Goal: Complete application form

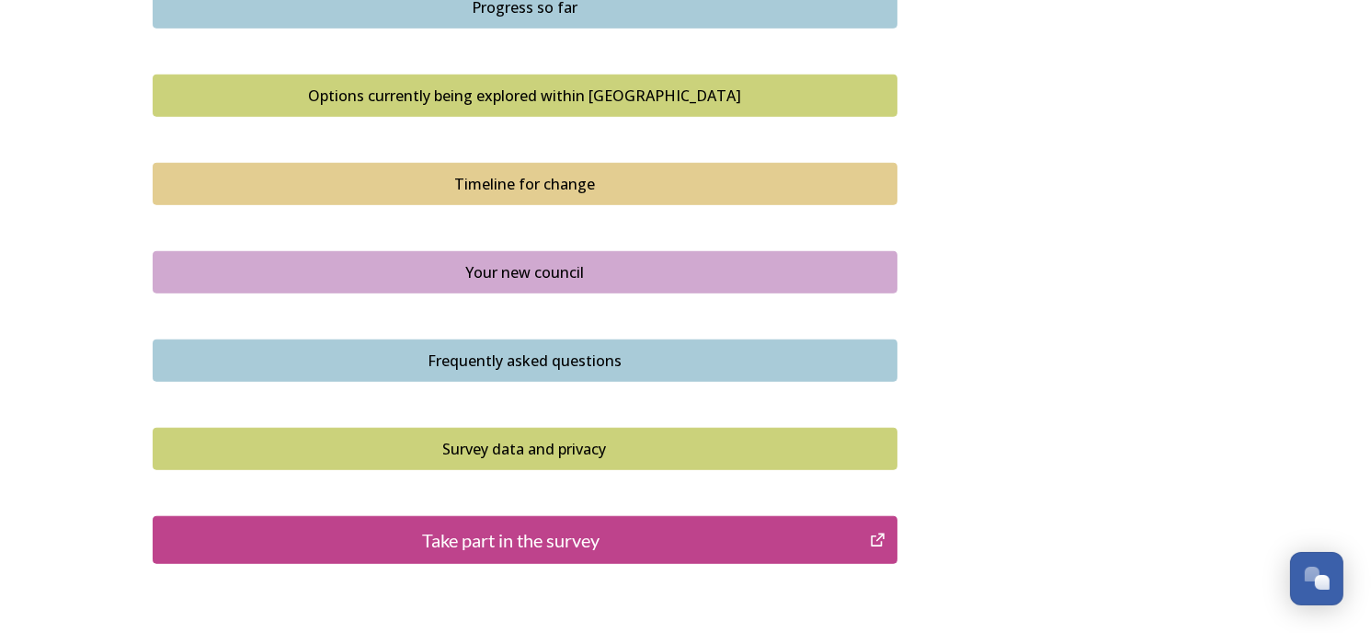
scroll to position [1195, 0]
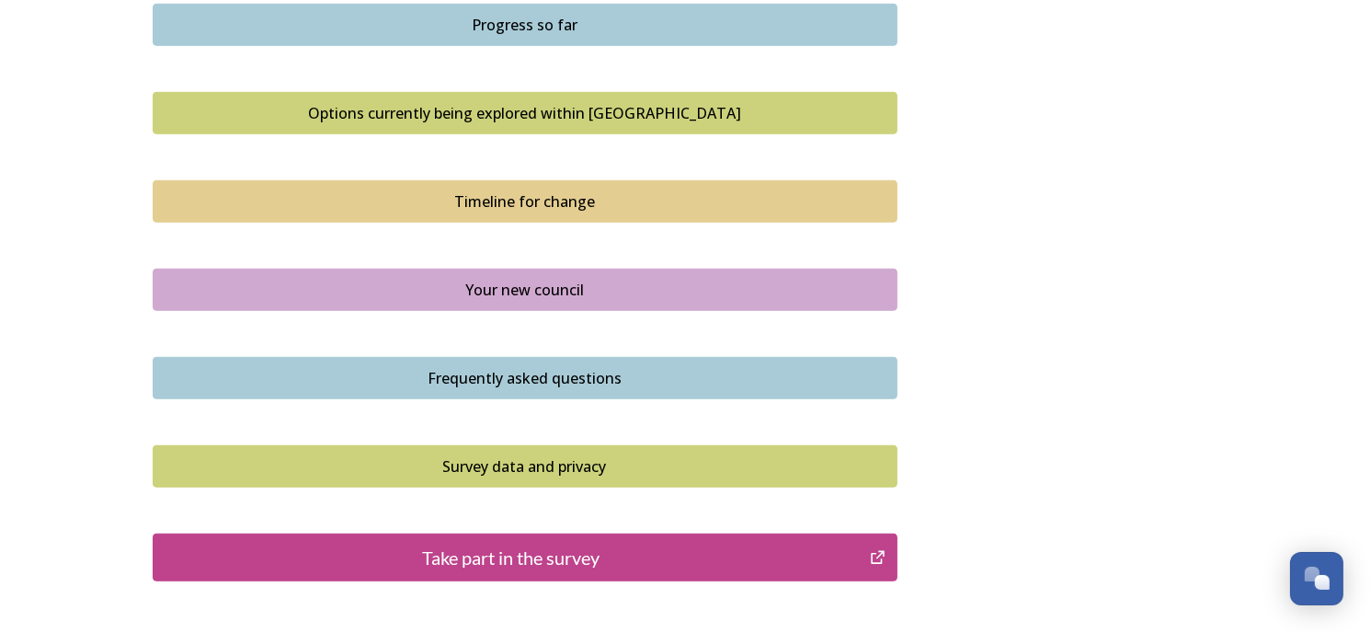
click at [637, 556] on div "Take part in the survey" at bounding box center [512, 557] width 698 height 28
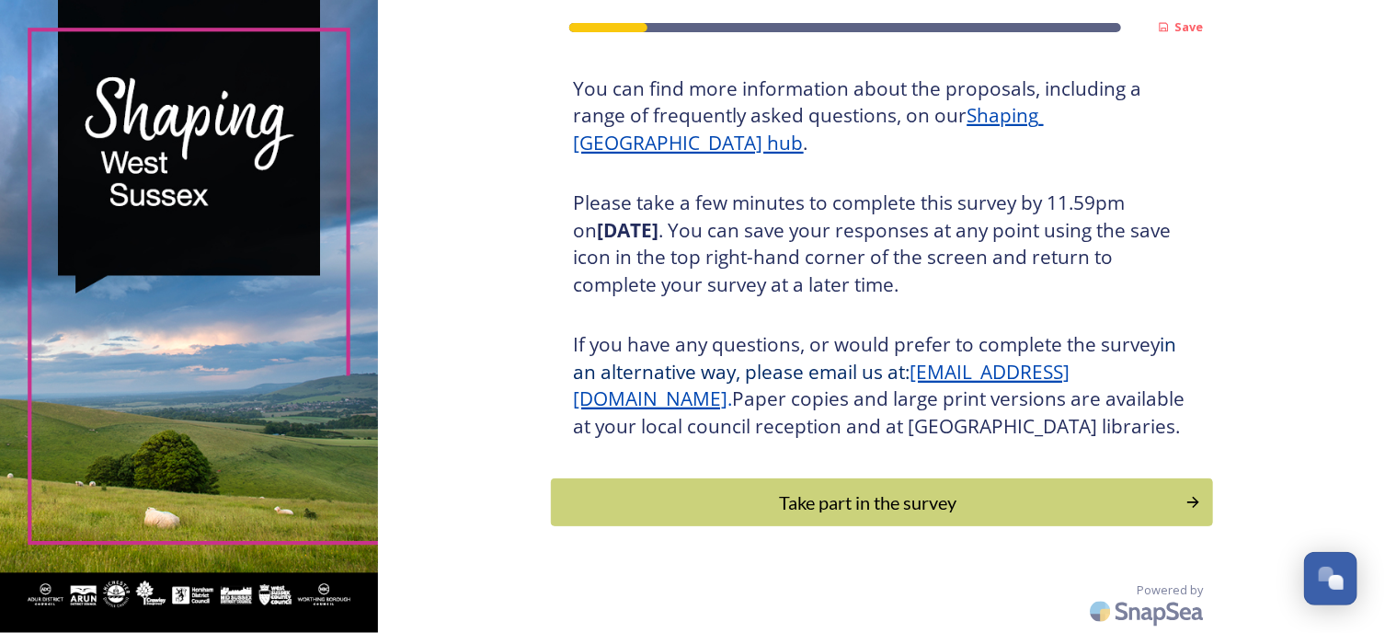
scroll to position [250, 0]
click at [926, 493] on div "Take part in the survey" at bounding box center [868, 502] width 622 height 28
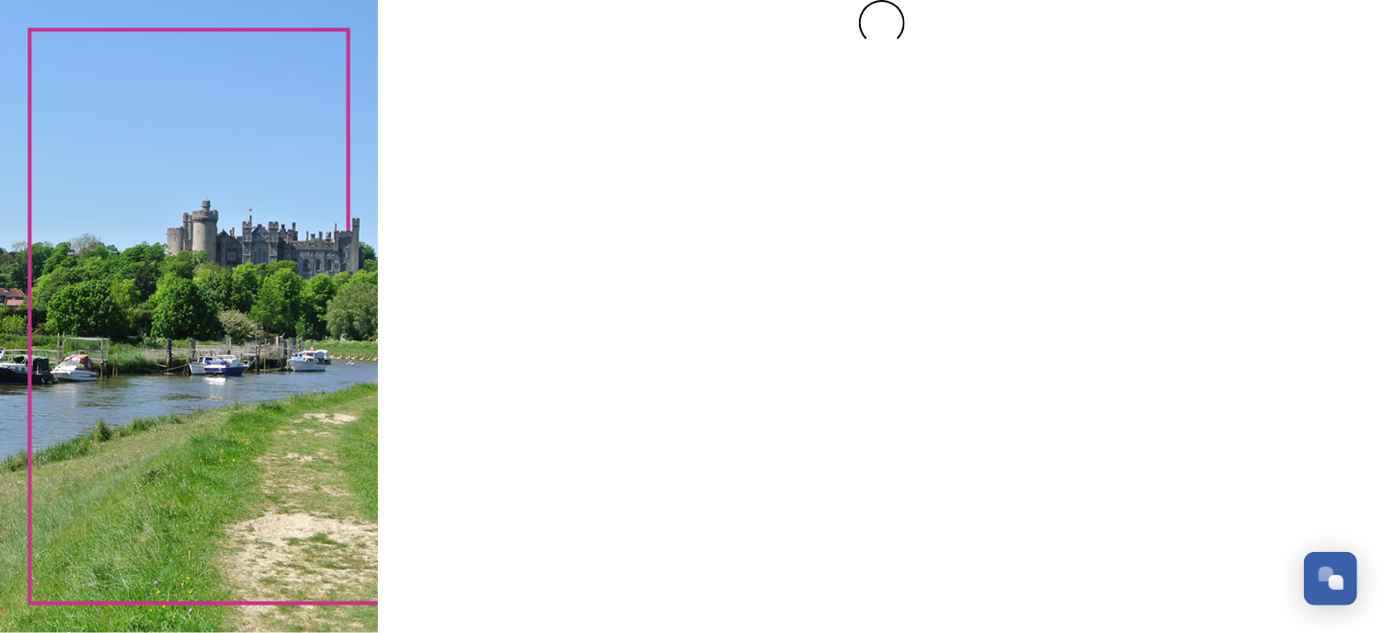
scroll to position [0, 0]
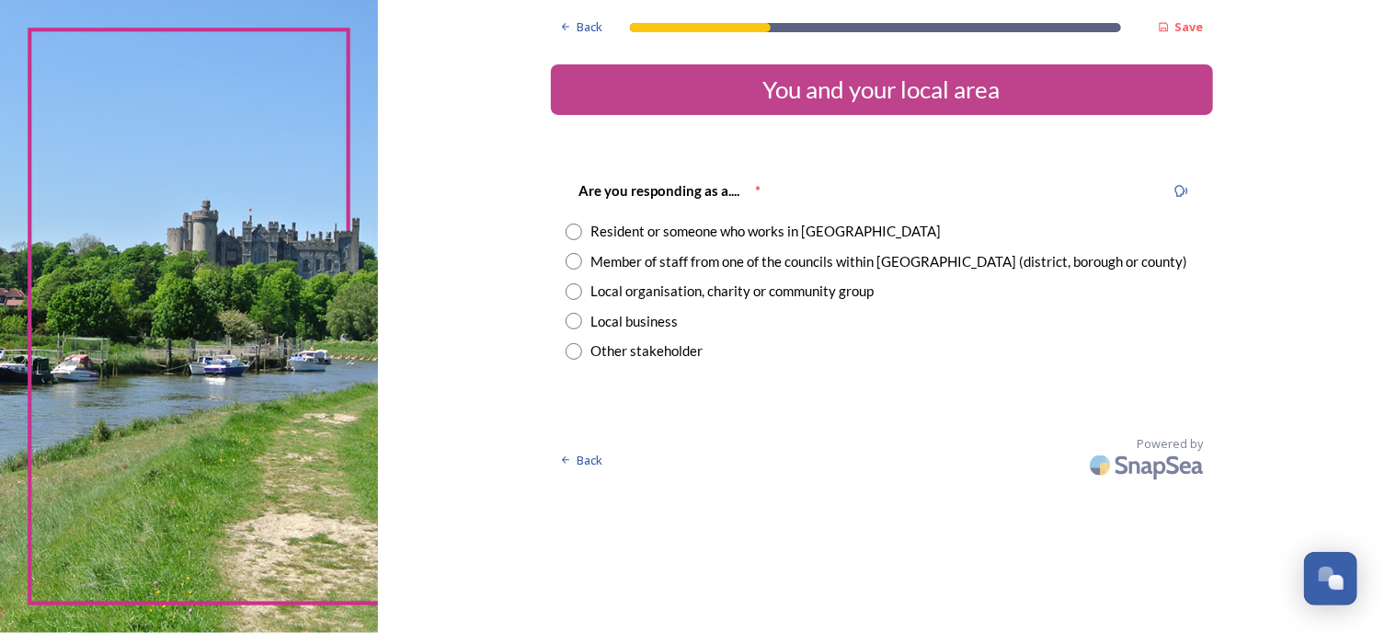
click at [574, 232] on input "radio" at bounding box center [573, 231] width 17 height 17
radio input "true"
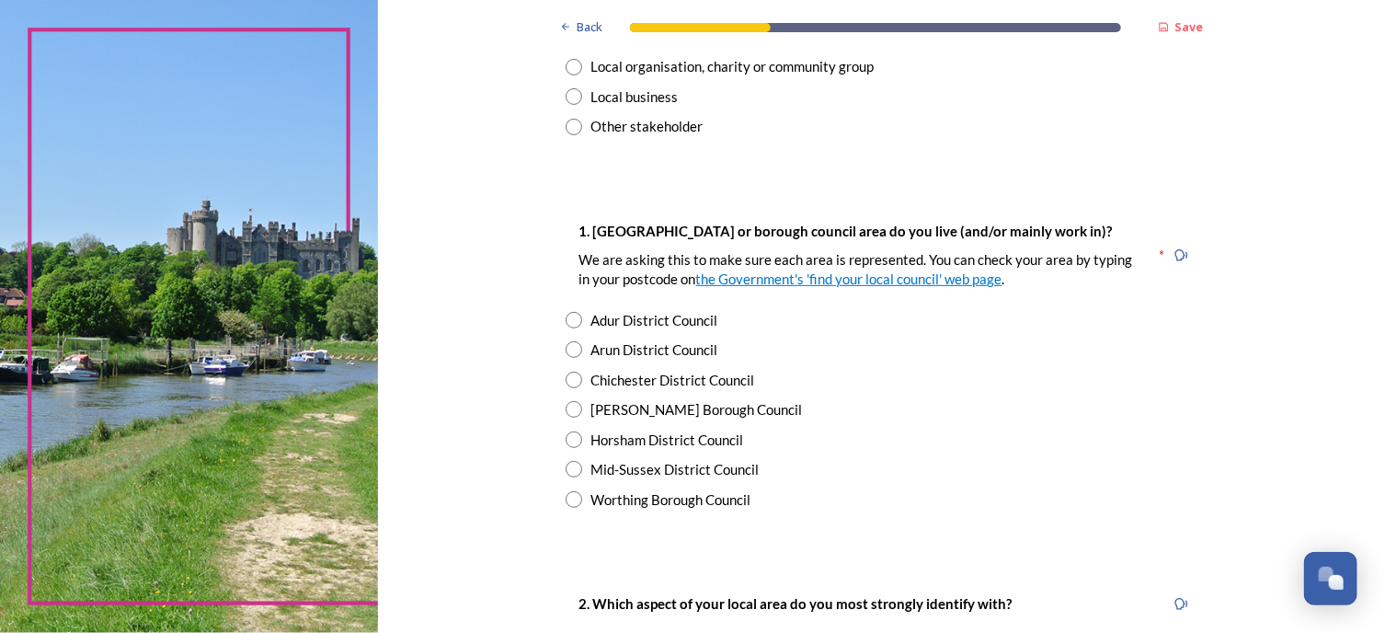
scroll to position [226, 0]
click at [565, 496] on input "radio" at bounding box center [573, 497] width 17 height 17
radio input "true"
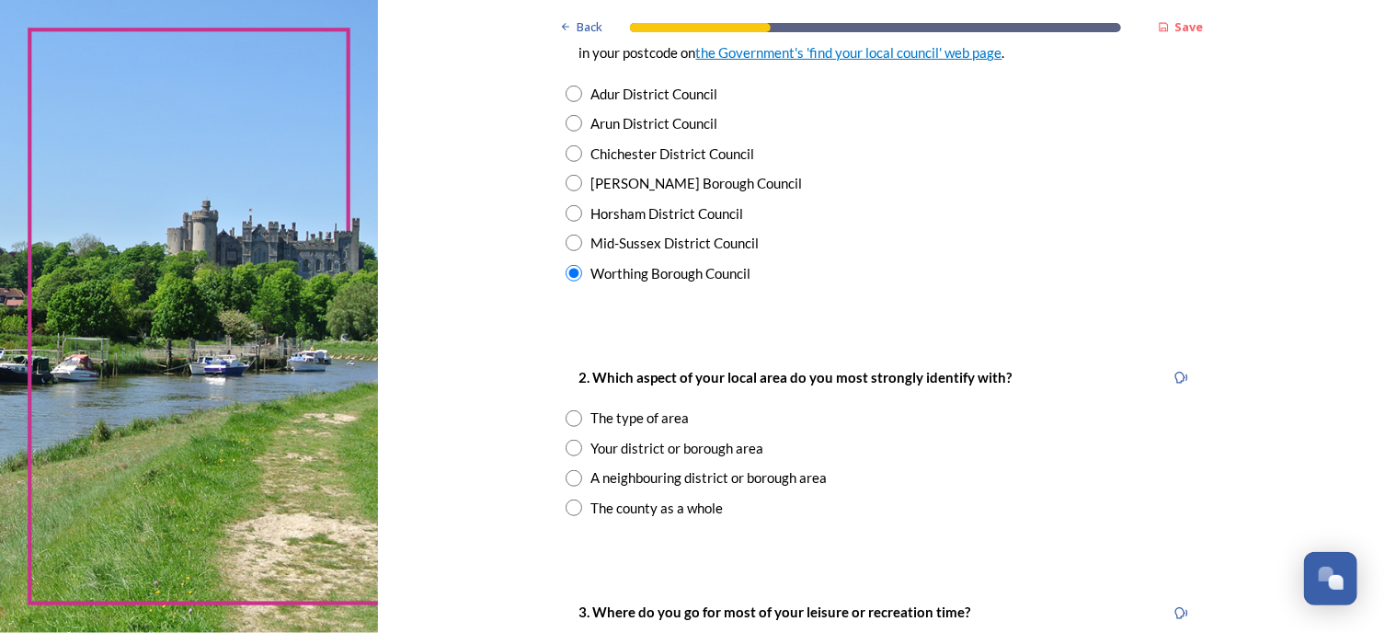
scroll to position [467, 0]
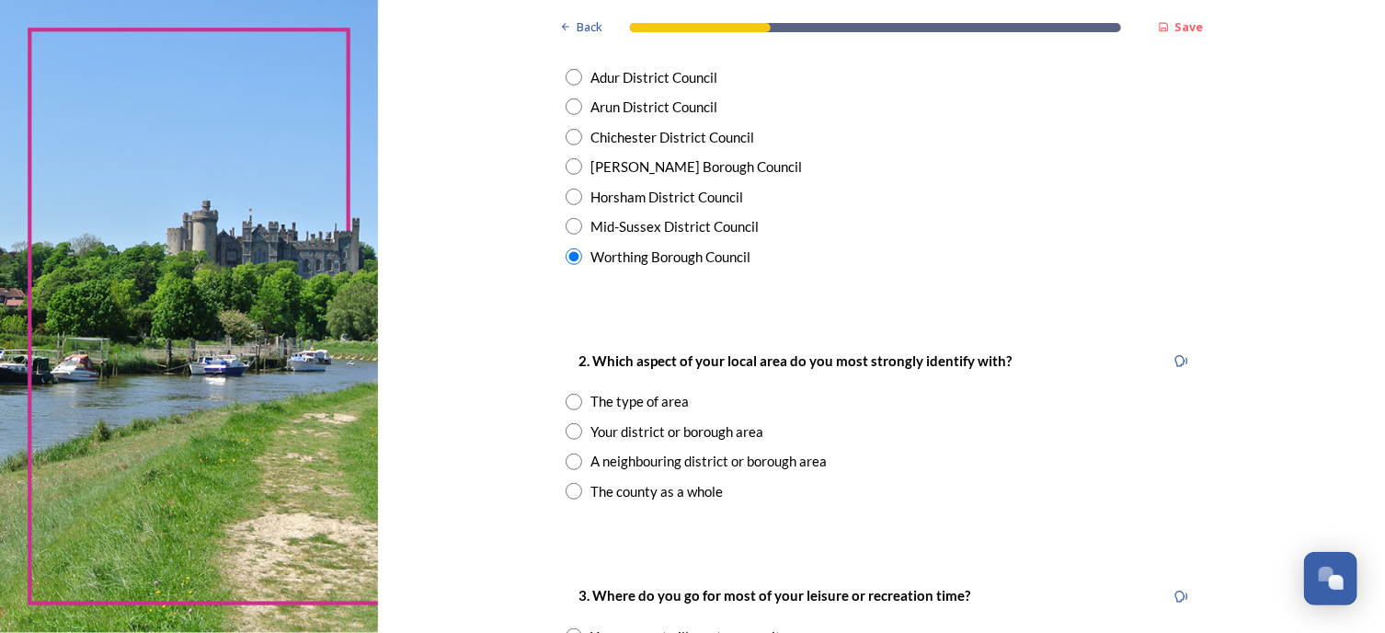
click at [570, 432] on input "radio" at bounding box center [573, 431] width 17 height 17
radio input "true"
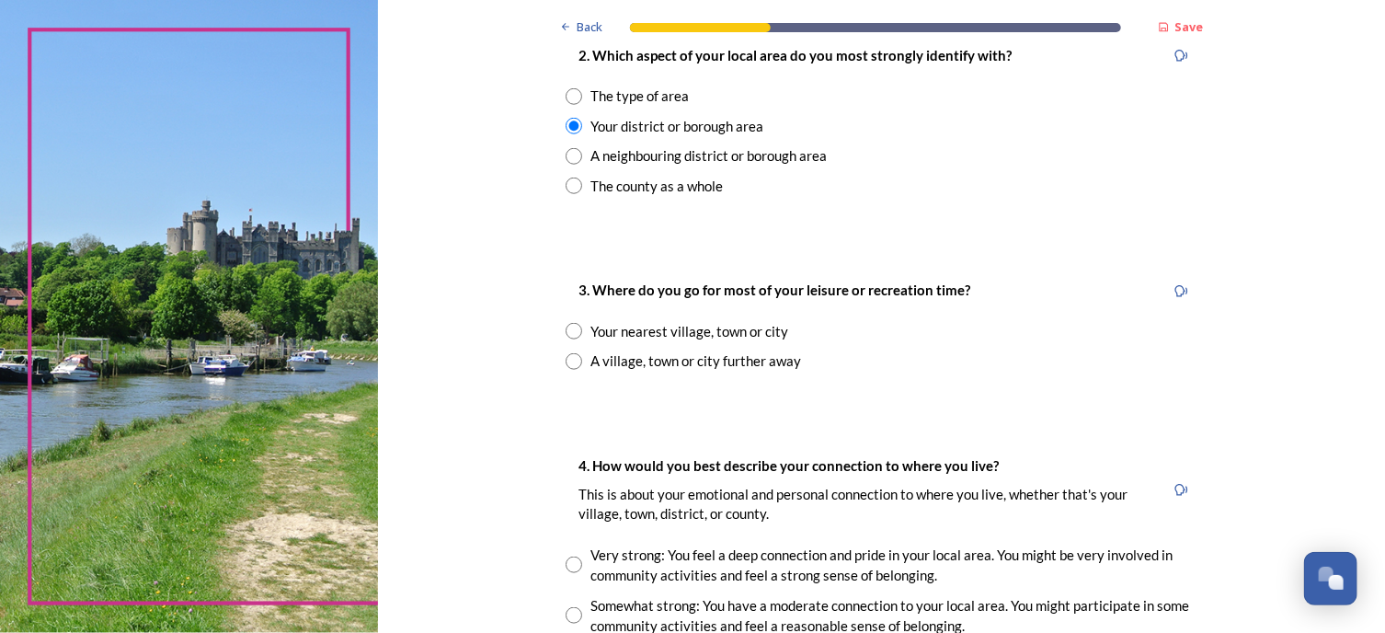
scroll to position [783, 0]
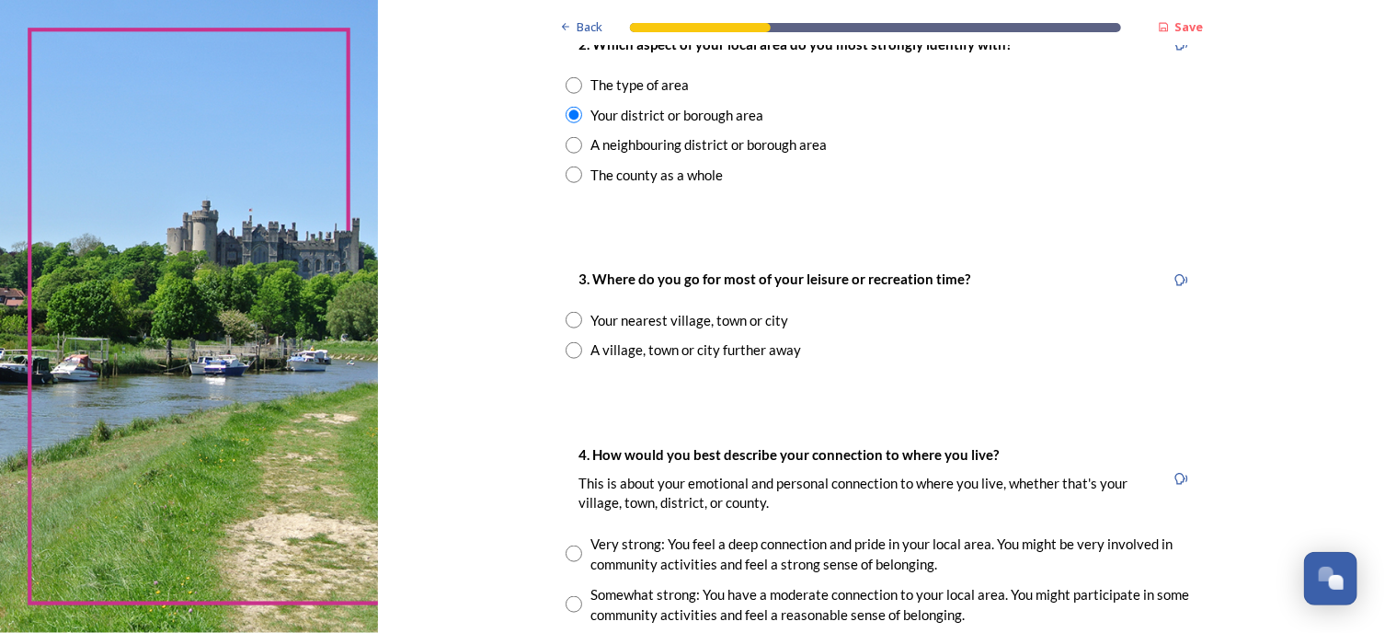
click at [566, 320] on input "radio" at bounding box center [573, 320] width 17 height 17
radio input "true"
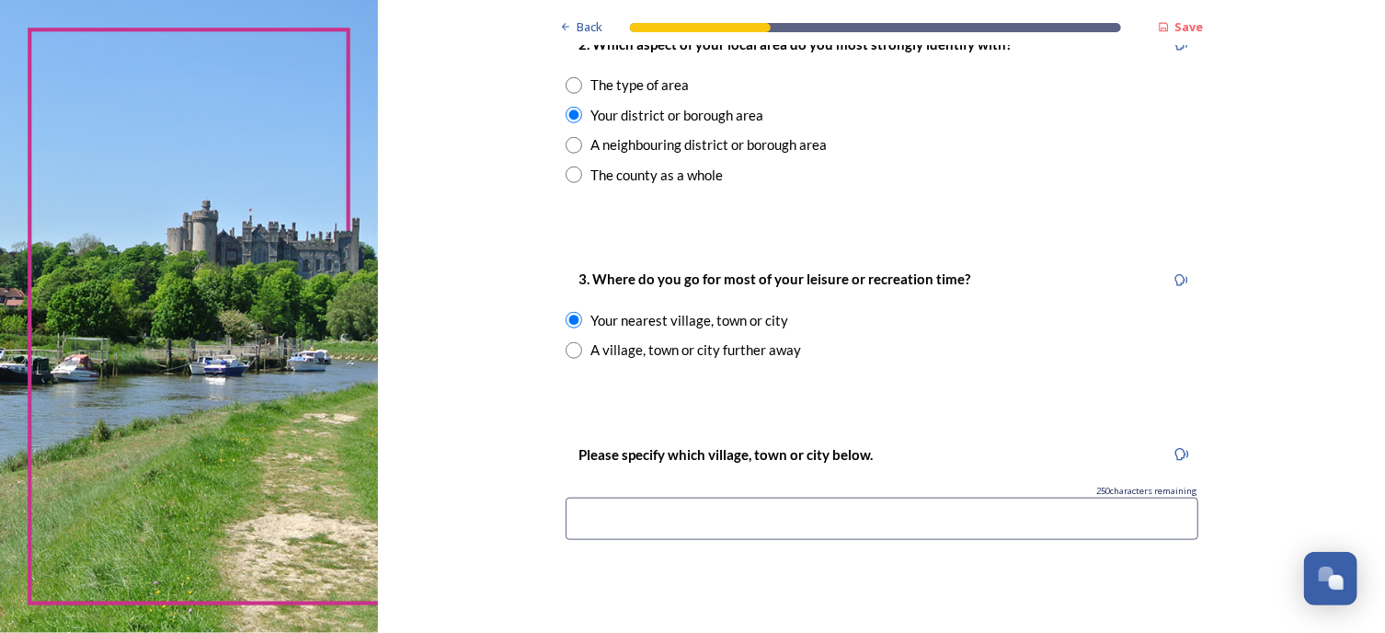
click at [682, 514] on input at bounding box center [881, 518] width 633 height 42
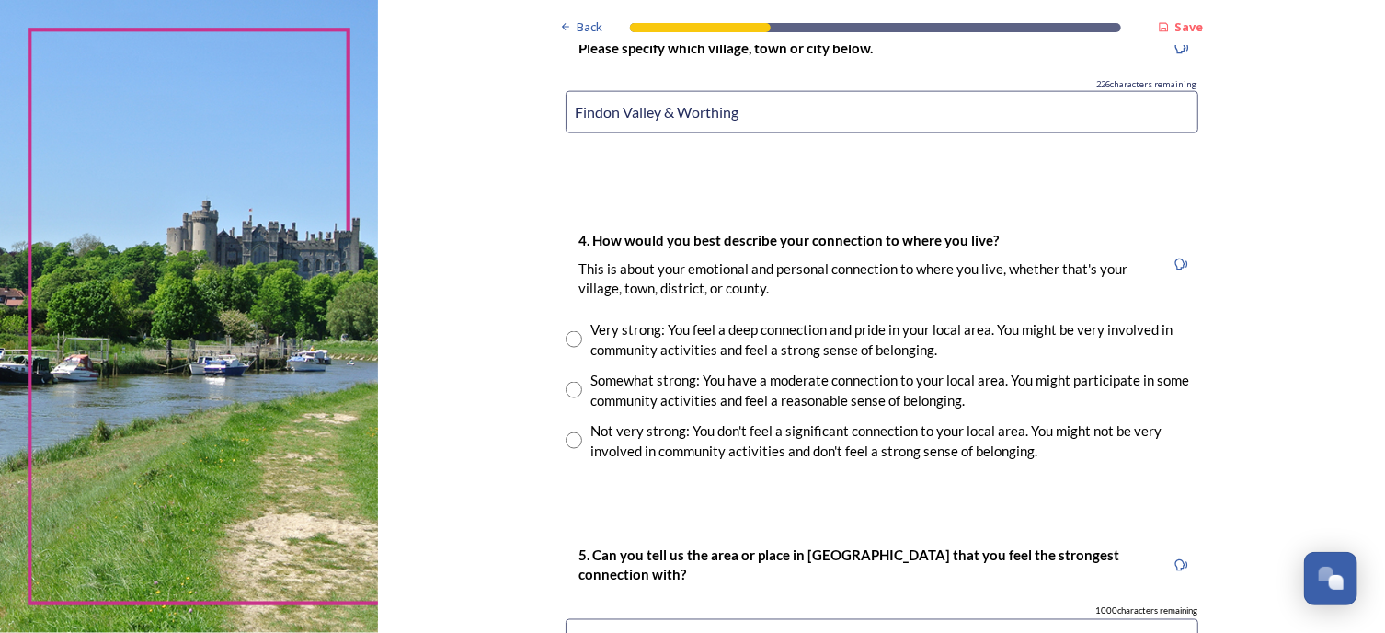
scroll to position [1192, 0]
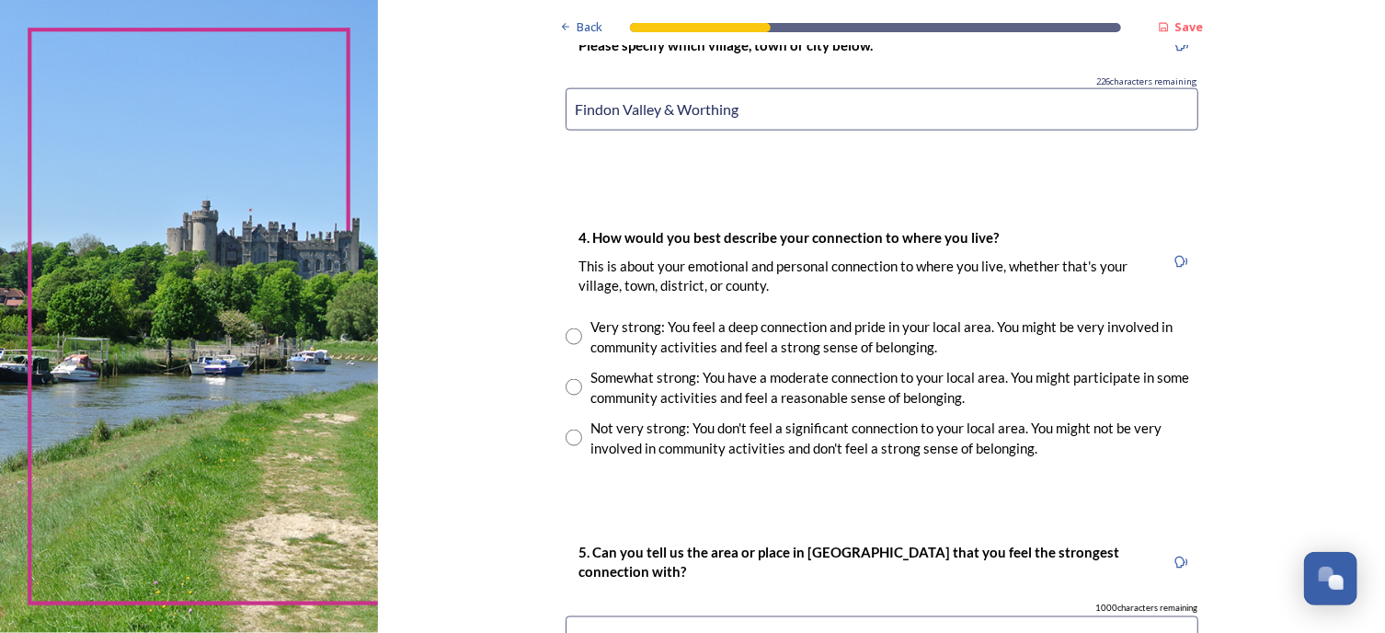
type input "Findon Valley & Worthing"
click at [570, 382] on input "radio" at bounding box center [573, 387] width 17 height 17
radio input "true"
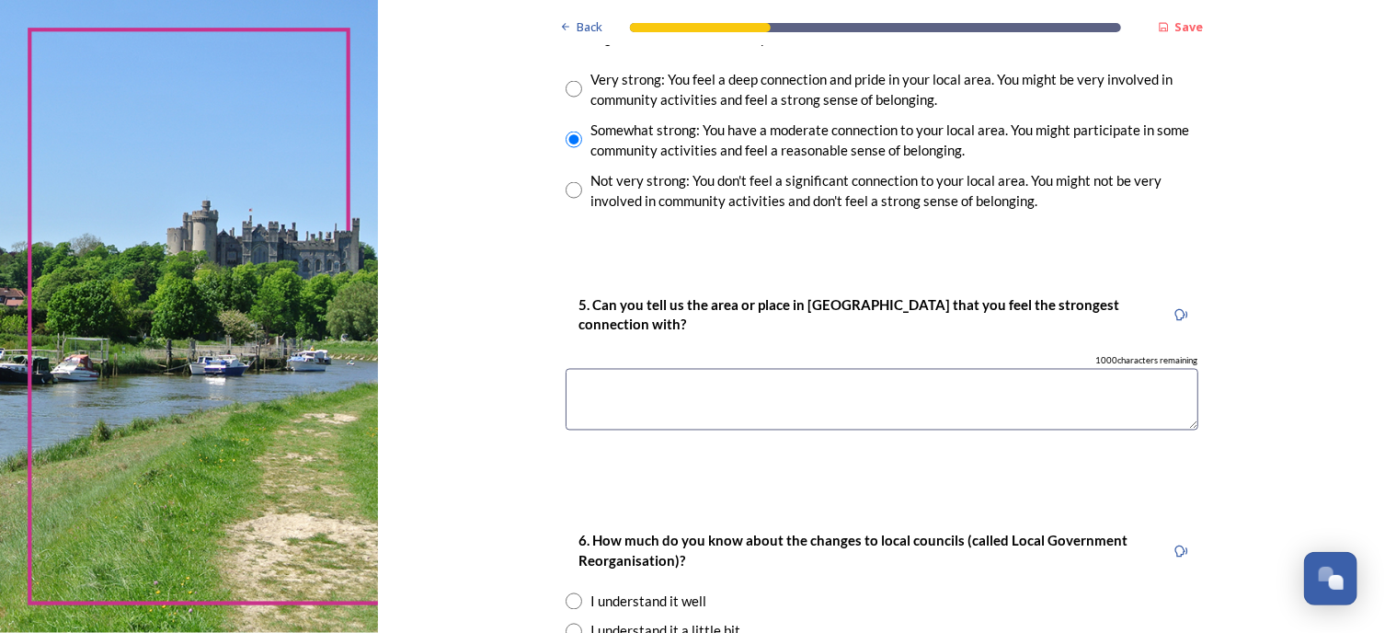
scroll to position [1497, 0]
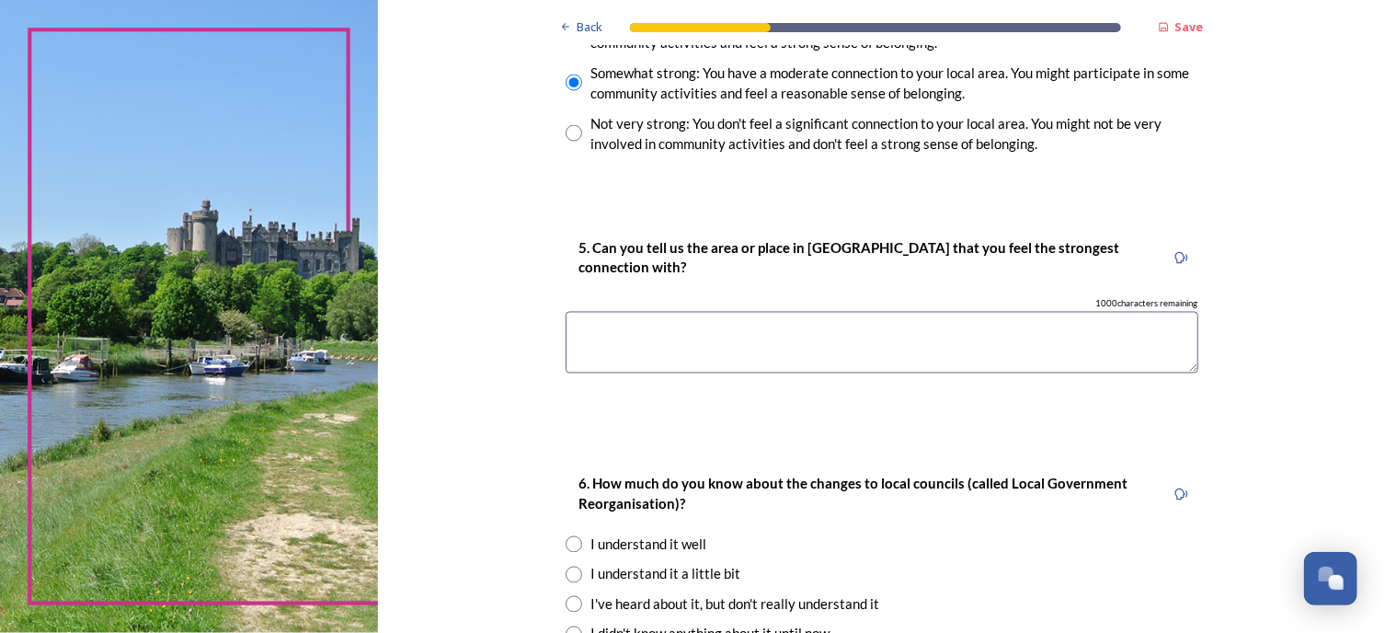
click at [602, 337] on textarea at bounding box center [881, 343] width 633 height 62
type textarea "R"
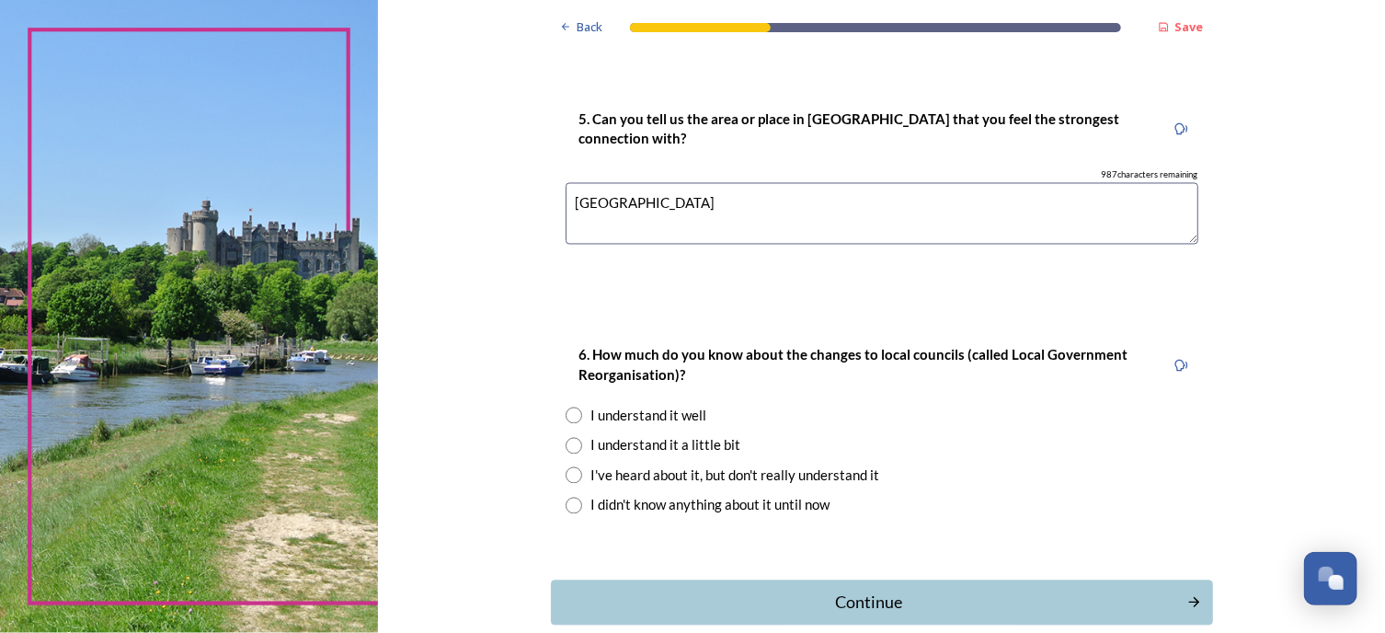
scroll to position [1637, 0]
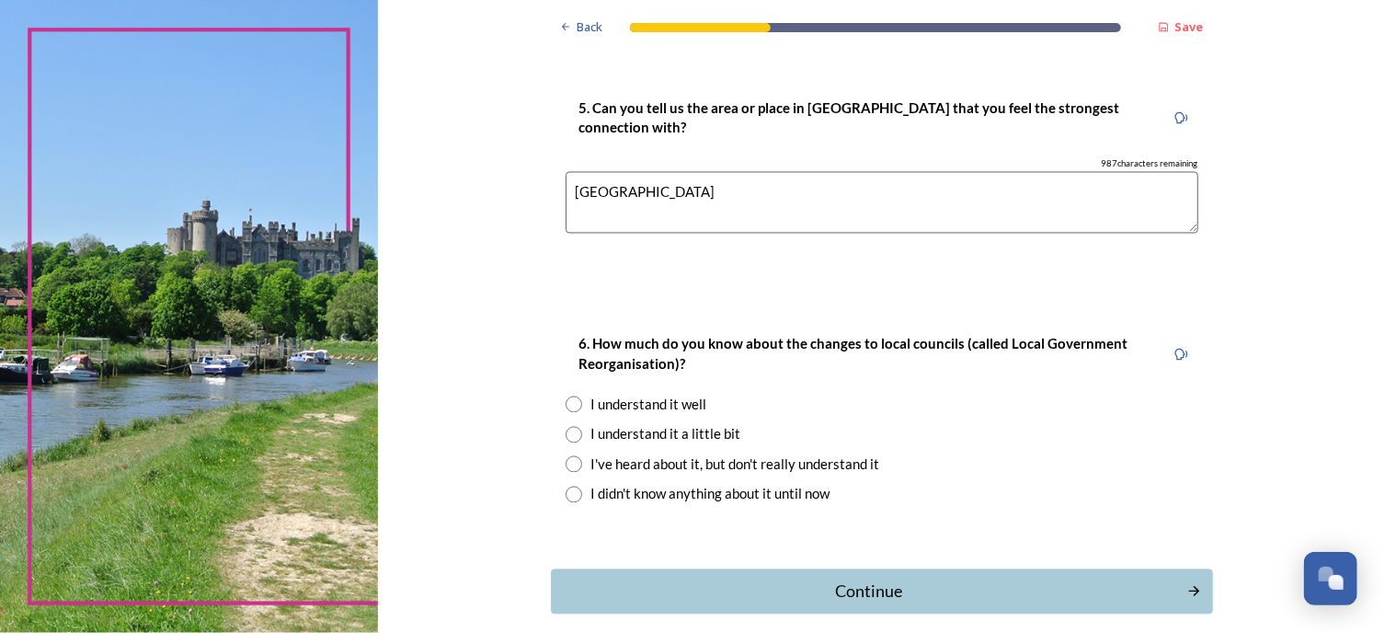
type textarea "[GEOGRAPHIC_DATA]"
click at [565, 493] on input "radio" at bounding box center [573, 494] width 17 height 17
radio input "true"
click at [854, 594] on div "Continue" at bounding box center [868, 591] width 622 height 25
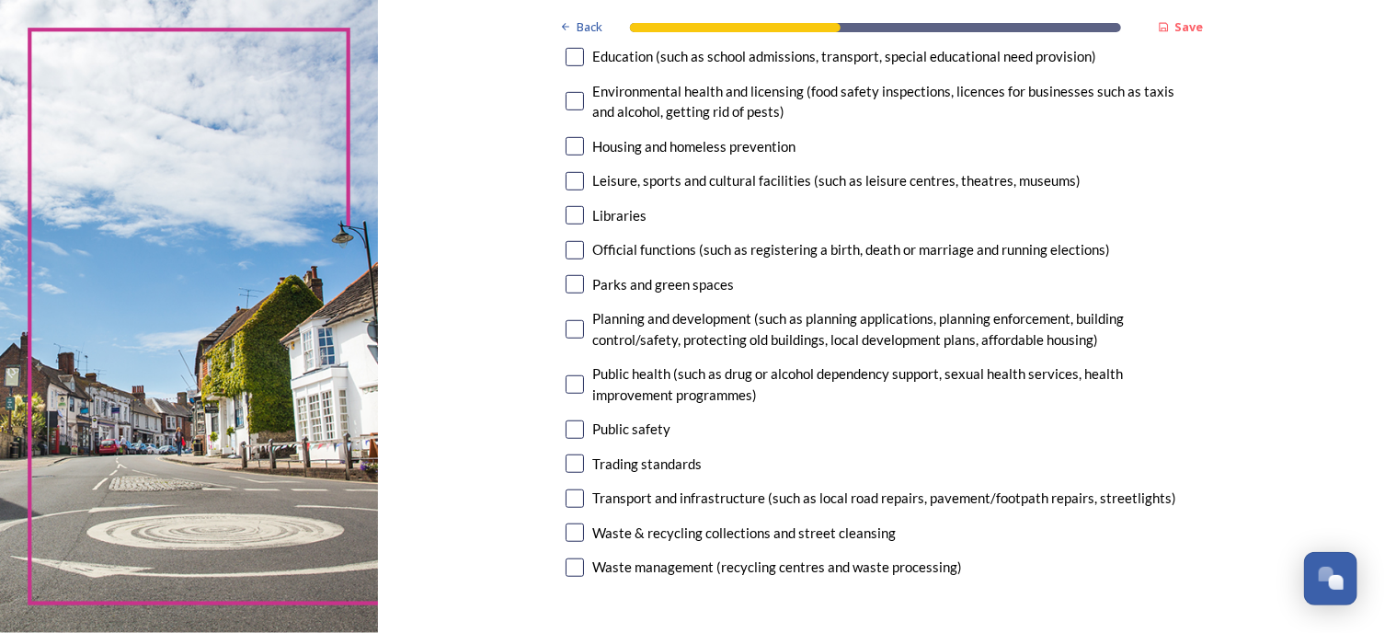
scroll to position [433, 0]
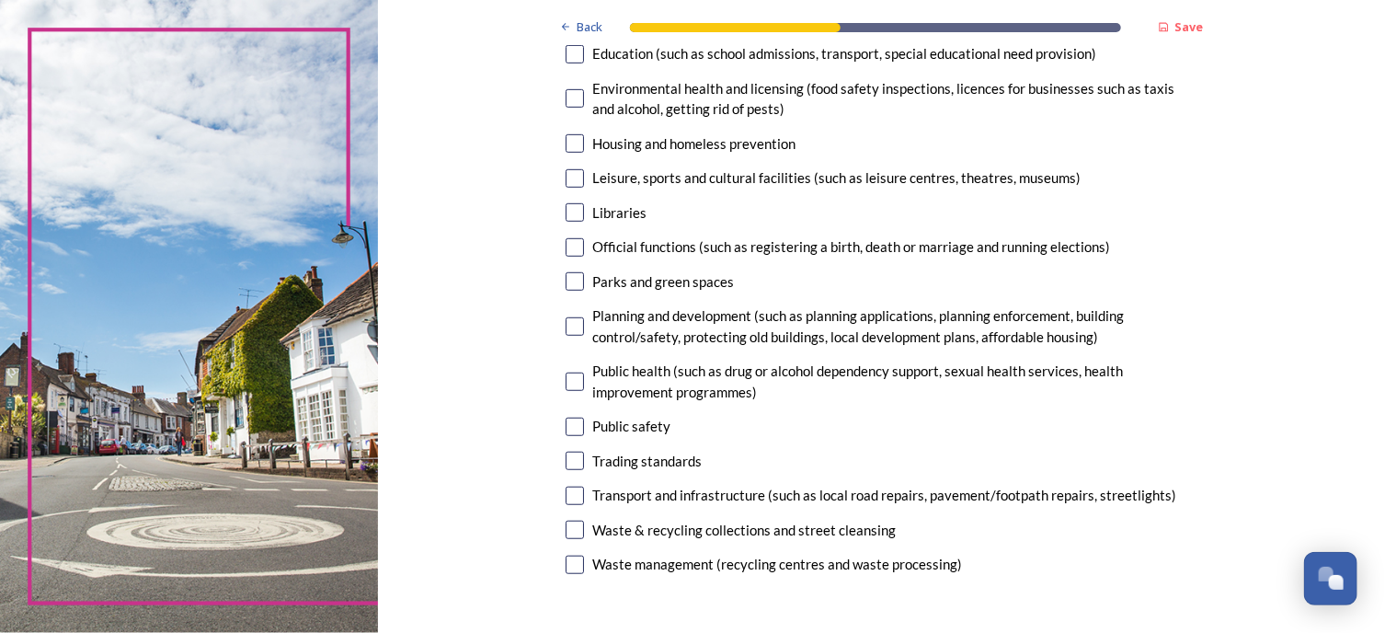
click at [565, 529] on input "checkbox" at bounding box center [574, 529] width 18 height 18
checkbox input "true"
click at [566, 422] on input "checkbox" at bounding box center [574, 426] width 18 height 18
checkbox input "true"
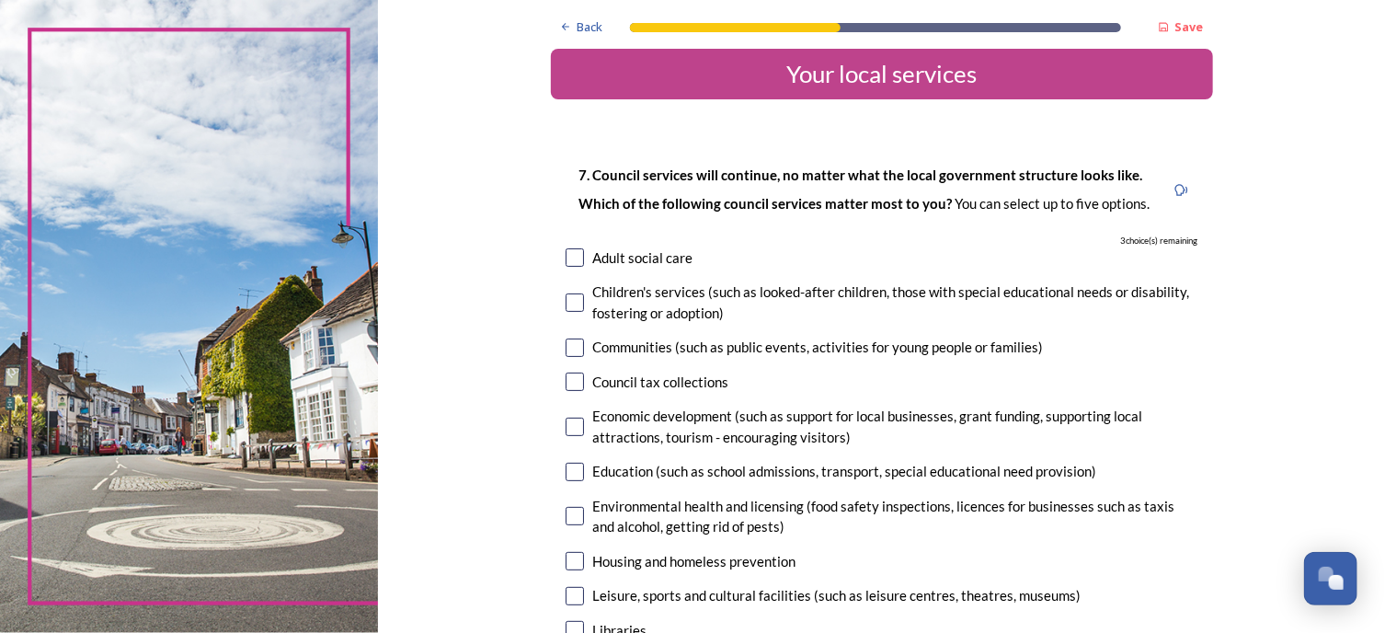
scroll to position [18, 0]
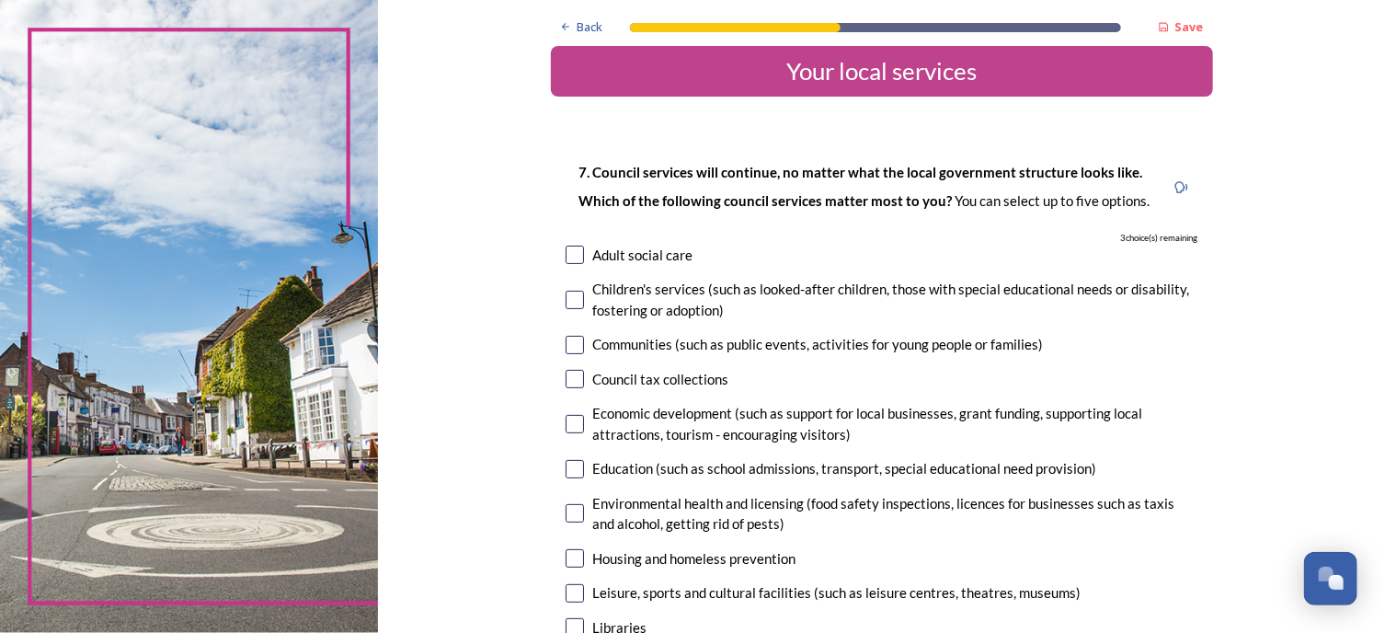
click at [568, 253] on input "checkbox" at bounding box center [574, 254] width 18 height 18
checkbox input "true"
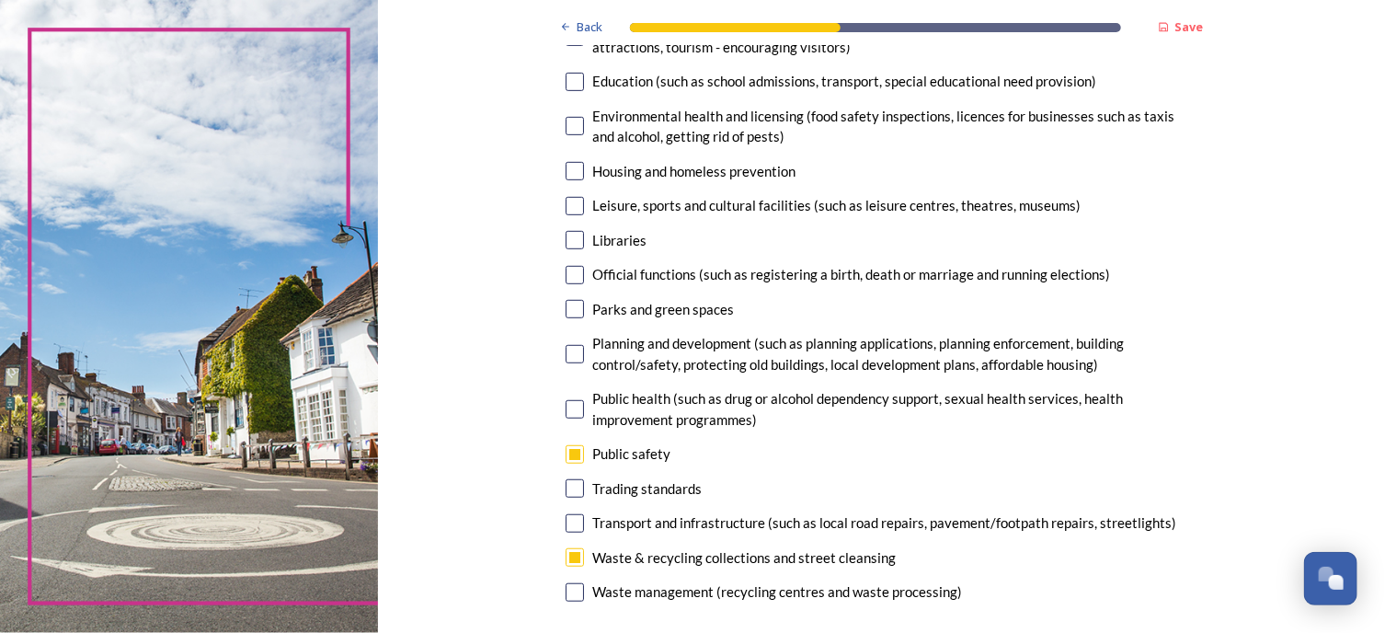
scroll to position [415, 0]
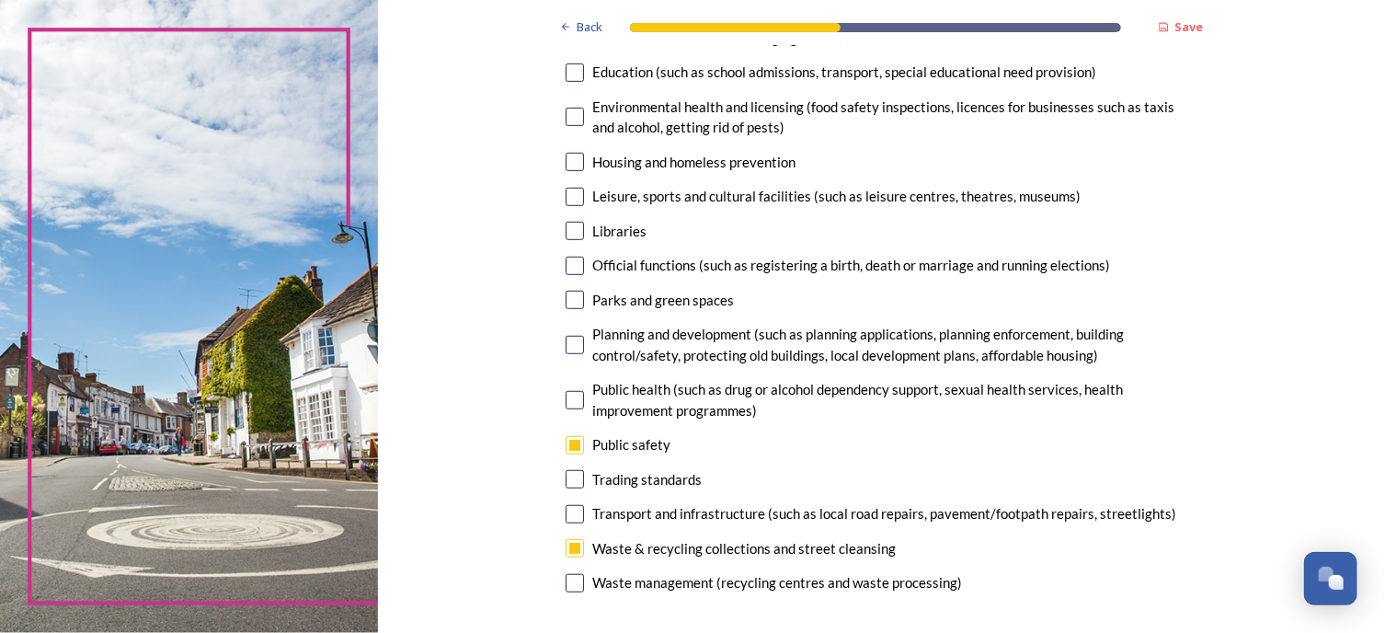
click at [566, 341] on input "checkbox" at bounding box center [574, 345] width 18 height 18
checkbox input "true"
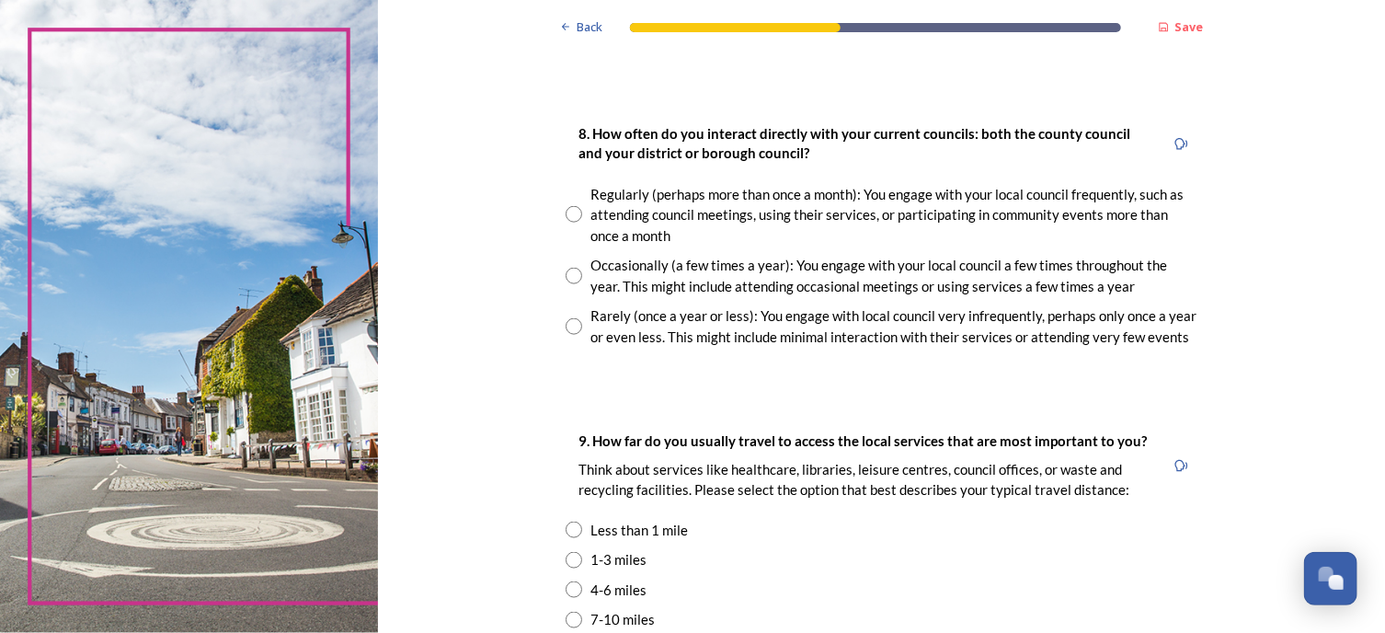
scroll to position [996, 0]
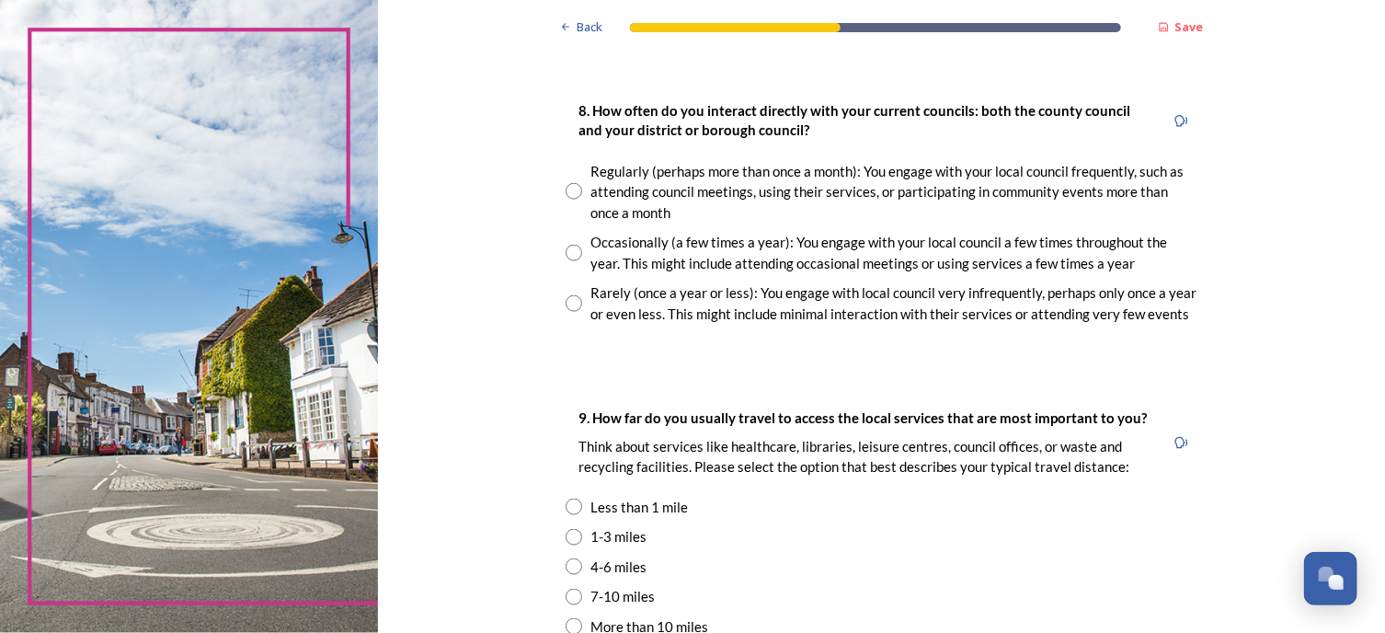
click at [565, 299] on input "radio" at bounding box center [573, 303] width 17 height 17
radio input "true"
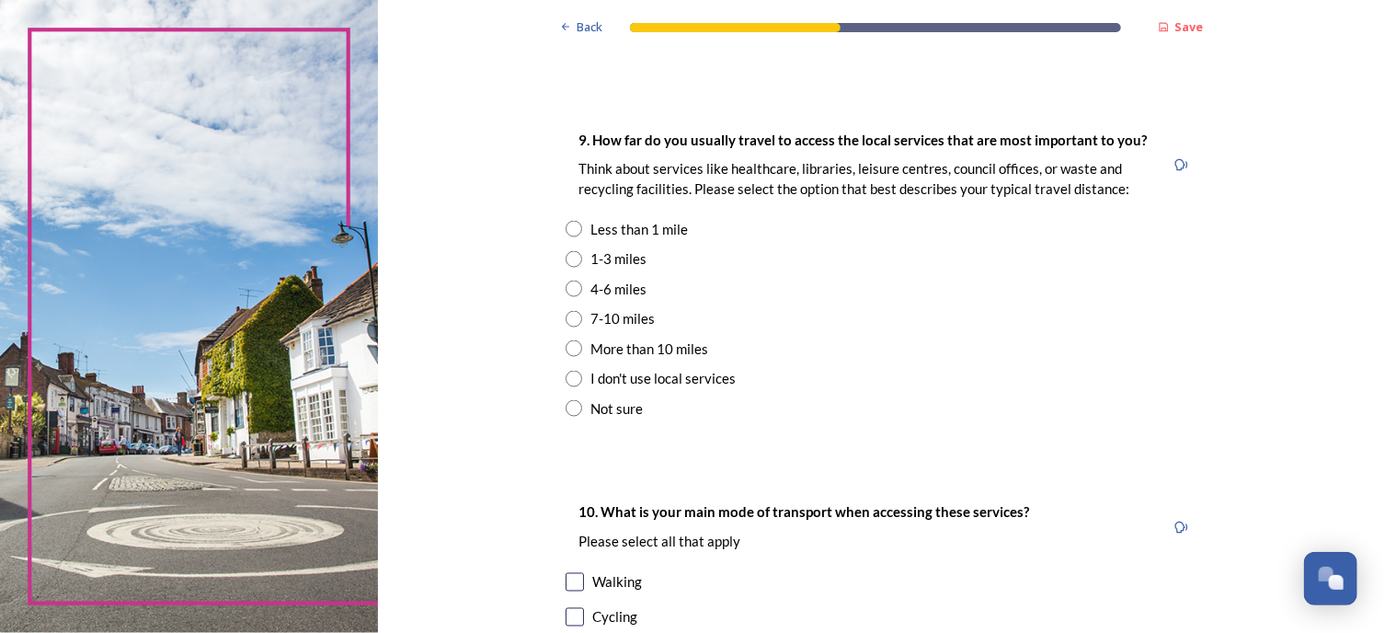
scroll to position [1276, 0]
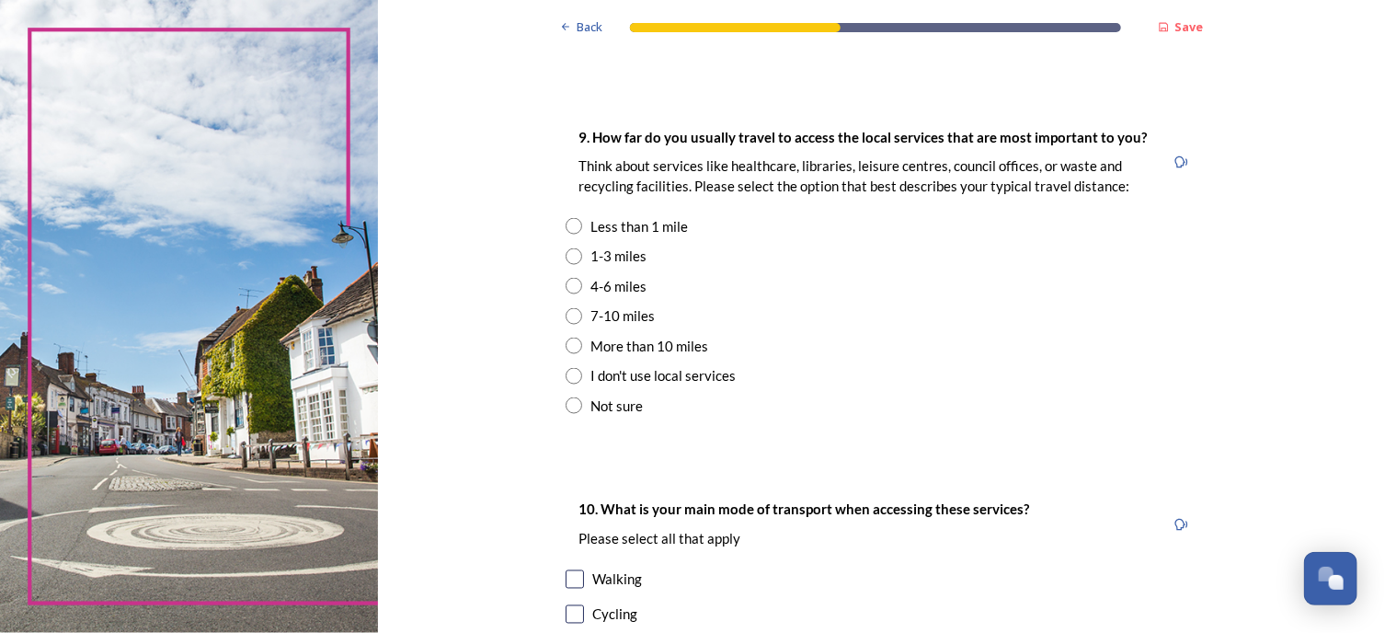
click at [565, 221] on input "radio" at bounding box center [573, 226] width 17 height 17
radio input "true"
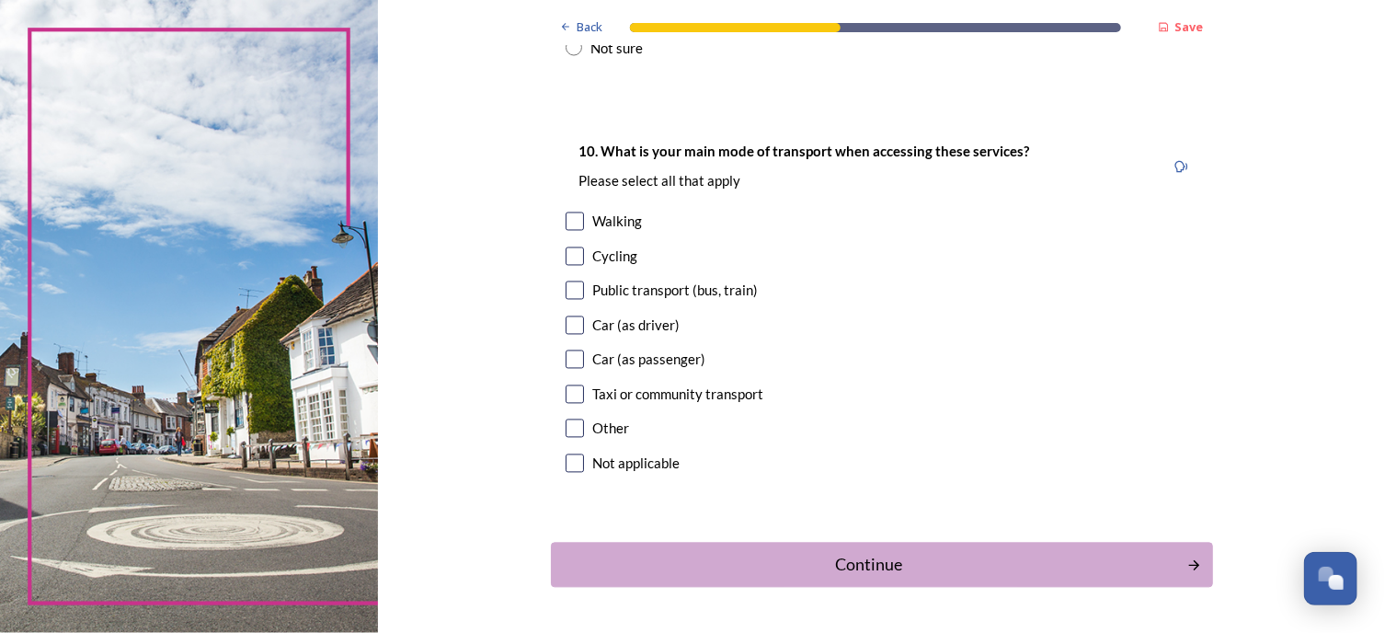
scroll to position [1657, 0]
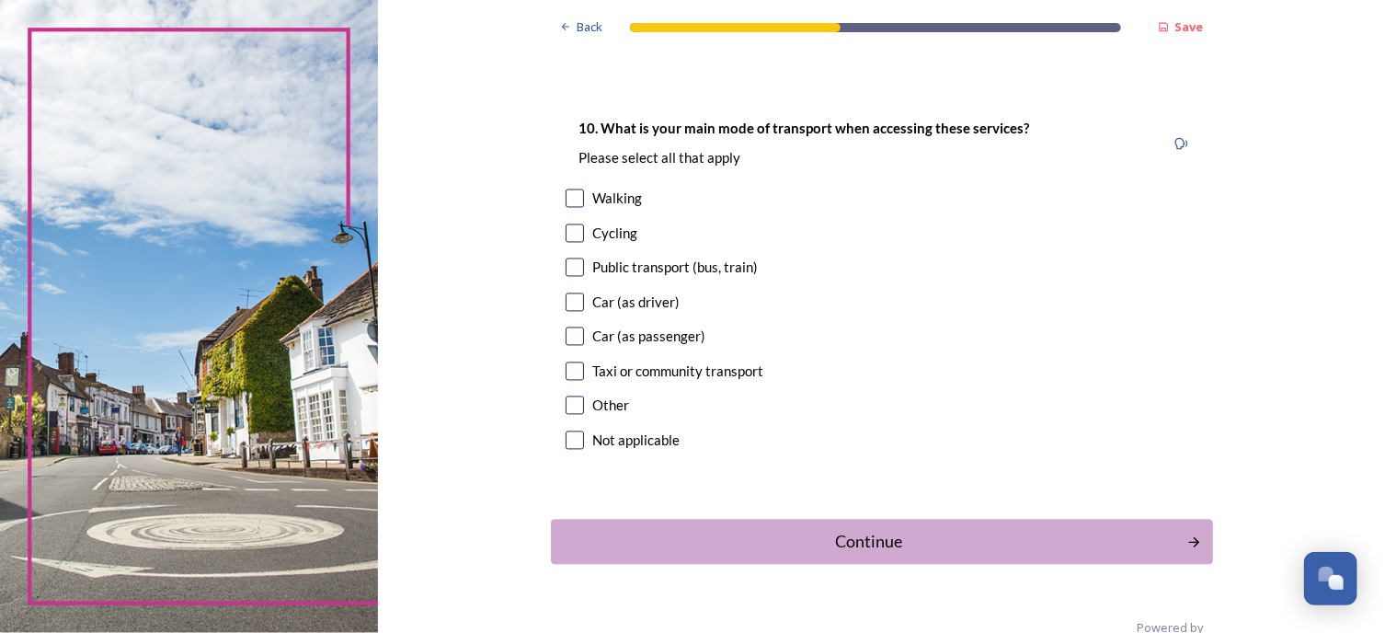
click at [572, 196] on input "checkbox" at bounding box center [574, 198] width 18 height 18
checkbox input "true"
click at [874, 538] on div "Continue" at bounding box center [868, 542] width 622 height 25
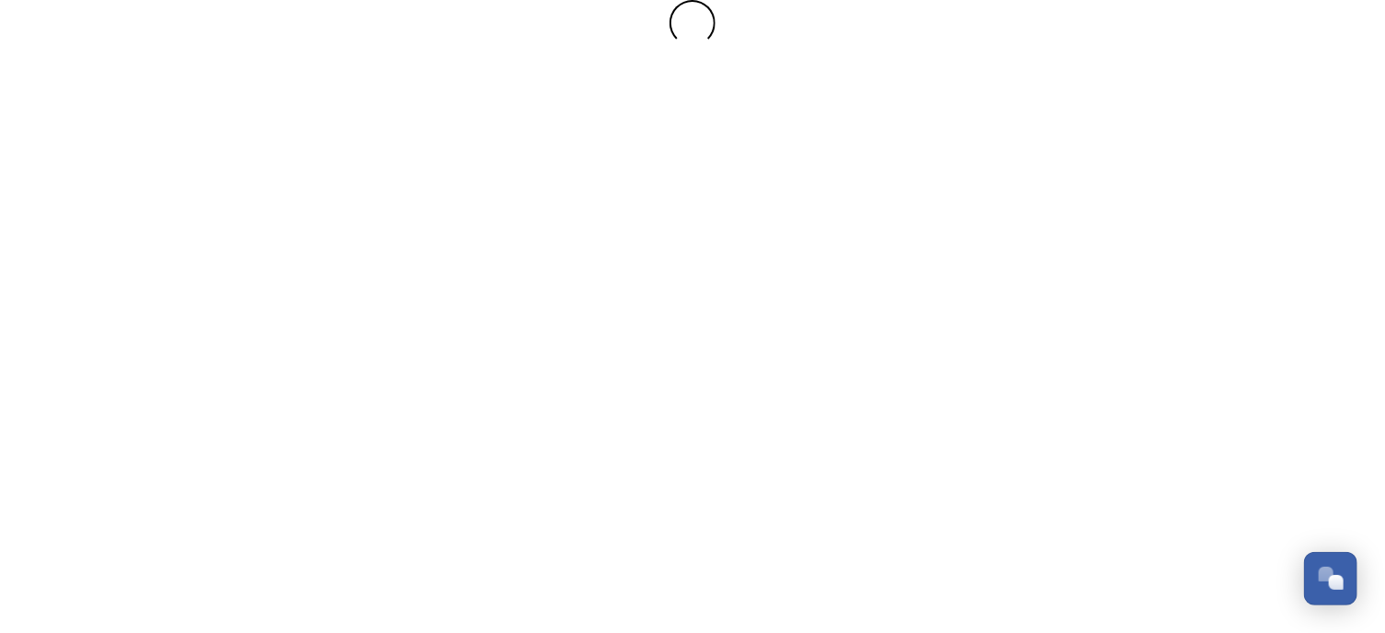
scroll to position [0, 0]
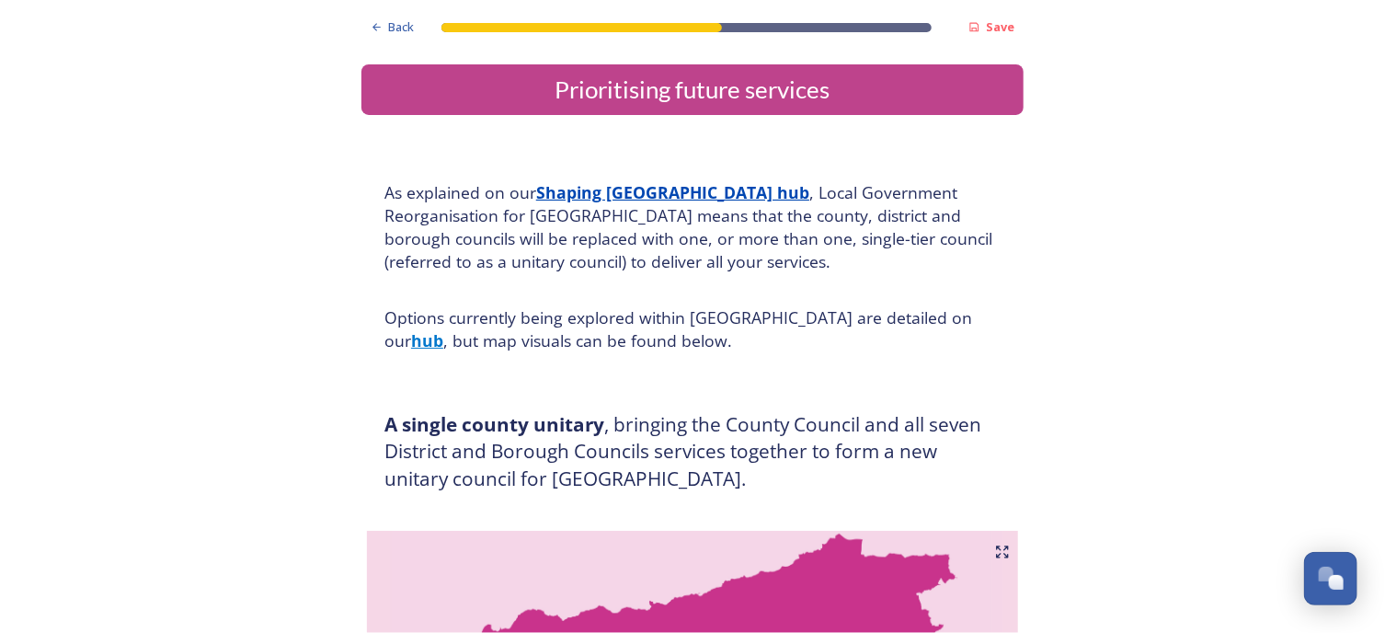
drag, startPoint x: 1368, startPoint y: 70, endPoint x: 1369, endPoint y: 103, distance: 33.1
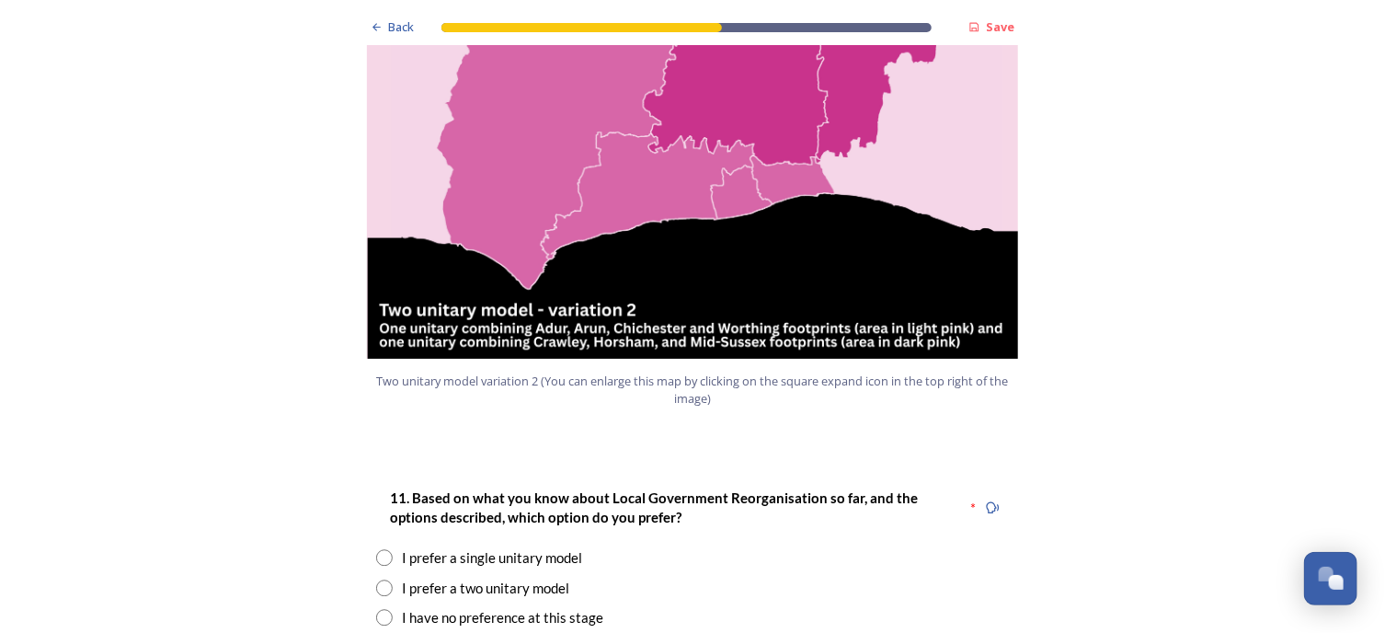
scroll to position [2100, 0]
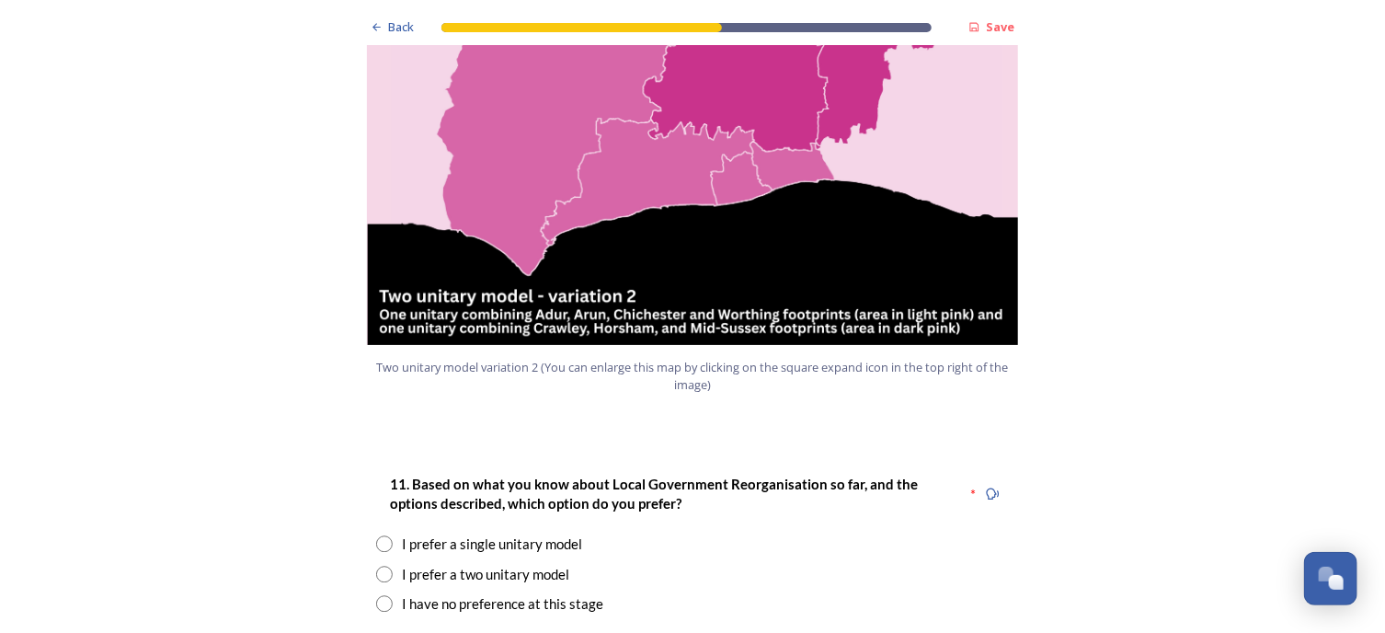
click at [377, 565] on input "radio" at bounding box center [384, 573] width 17 height 17
radio input "true"
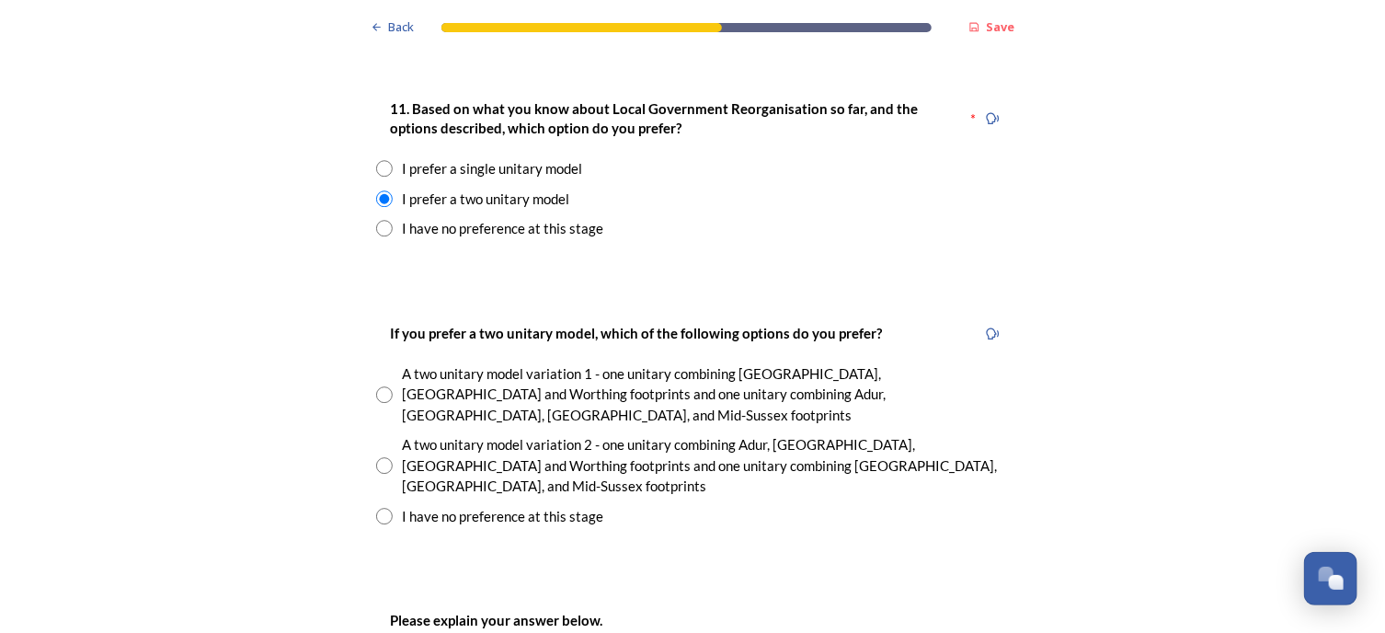
scroll to position [2538, 0]
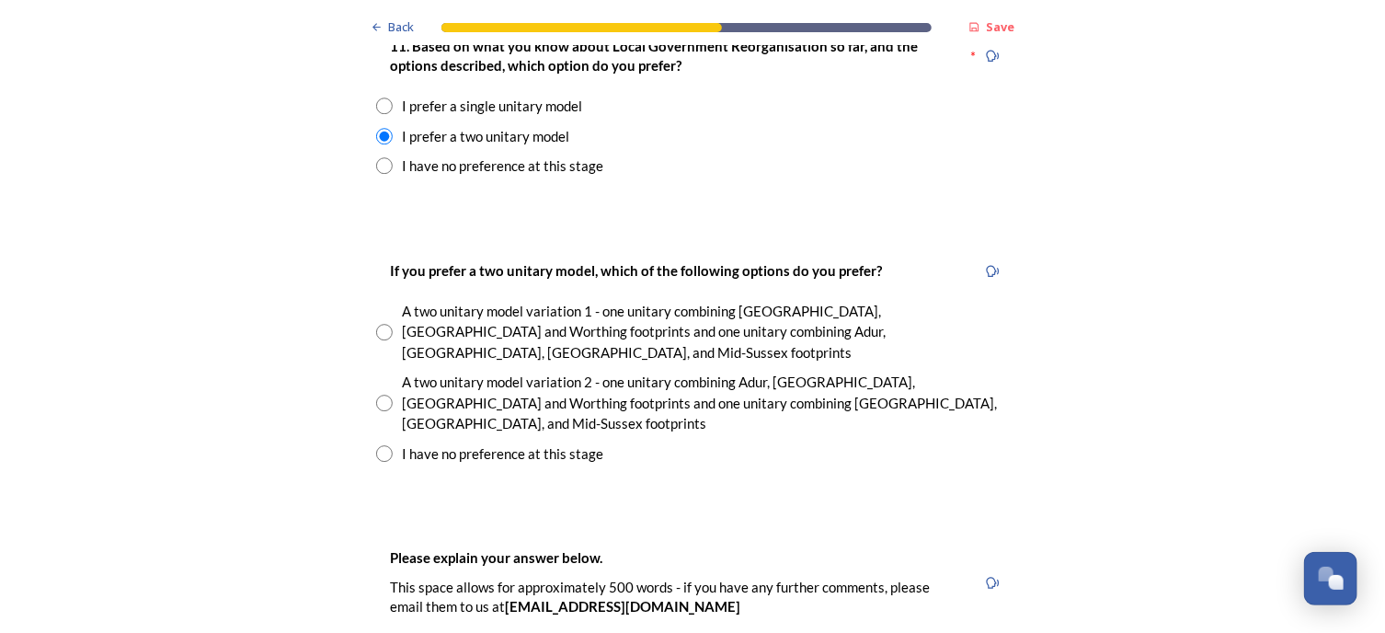
click at [381, 394] on input "radio" at bounding box center [384, 402] width 17 height 17
radio input "true"
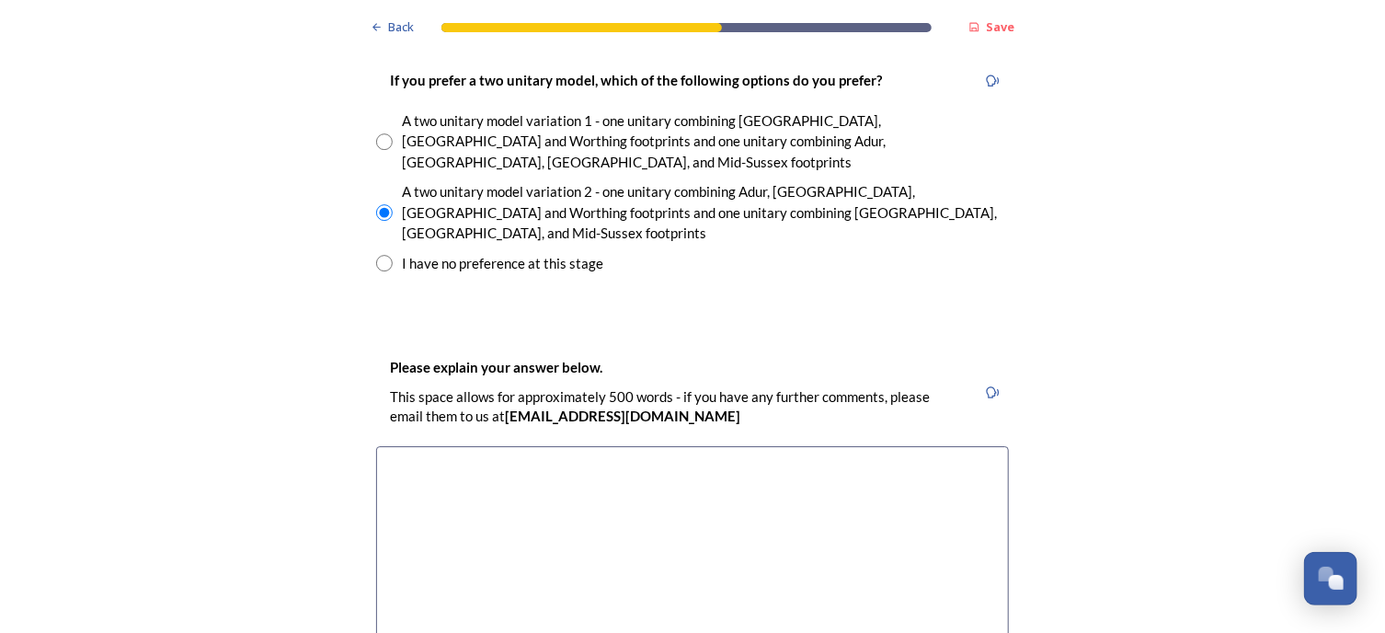
scroll to position [2790, 0]
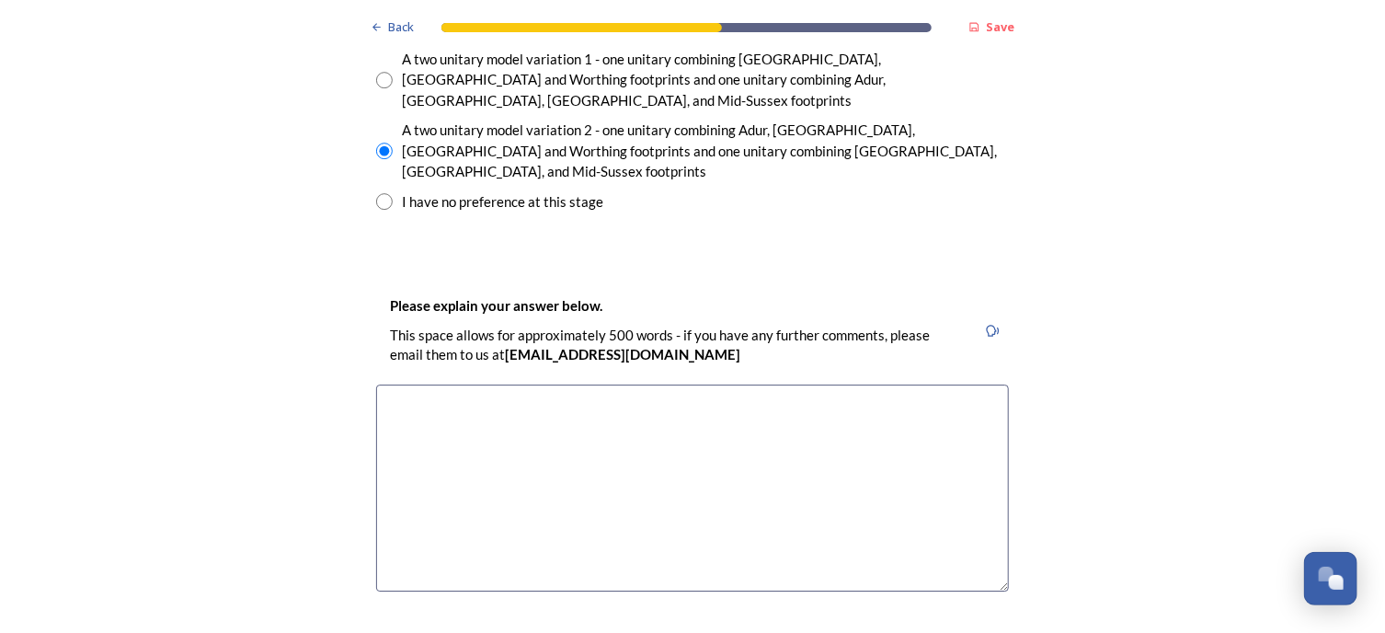
click at [397, 384] on textarea at bounding box center [692, 487] width 633 height 207
click at [414, 384] on textarea "Why cahnge?" at bounding box center [692, 487] width 633 height 207
click at [439, 384] on textarea "Why chahnge?" at bounding box center [692, 487] width 633 height 207
click at [489, 384] on textarea "Why change?" at bounding box center [692, 487] width 633 height 207
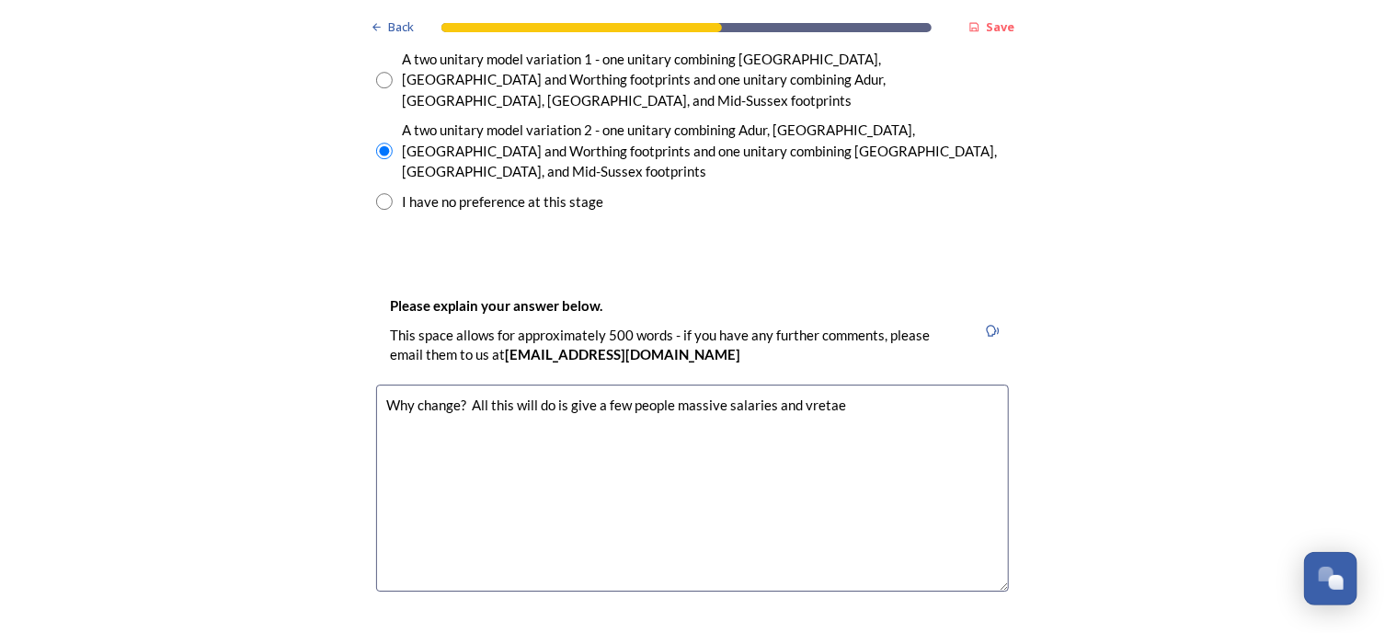
click at [797, 384] on textarea "Why change? All this will do is give a few people massive salaries and vretae" at bounding box center [692, 487] width 633 height 207
click at [810, 384] on textarea "Why change? All this will do is give a few people massive salaries and cretae" at bounding box center [692, 487] width 633 height 207
click at [836, 384] on textarea "Why change? All this will do is give a few people massive salaries and creatae" at bounding box center [692, 487] width 633 height 207
click at [875, 384] on textarea "Why change? All this will do is give a few people massive salaries and create a…" at bounding box center [692, 487] width 633 height 207
click at [883, 384] on textarea "Why change? All this will do is give a few people massive salaries and create a…" at bounding box center [692, 487] width 633 height 207
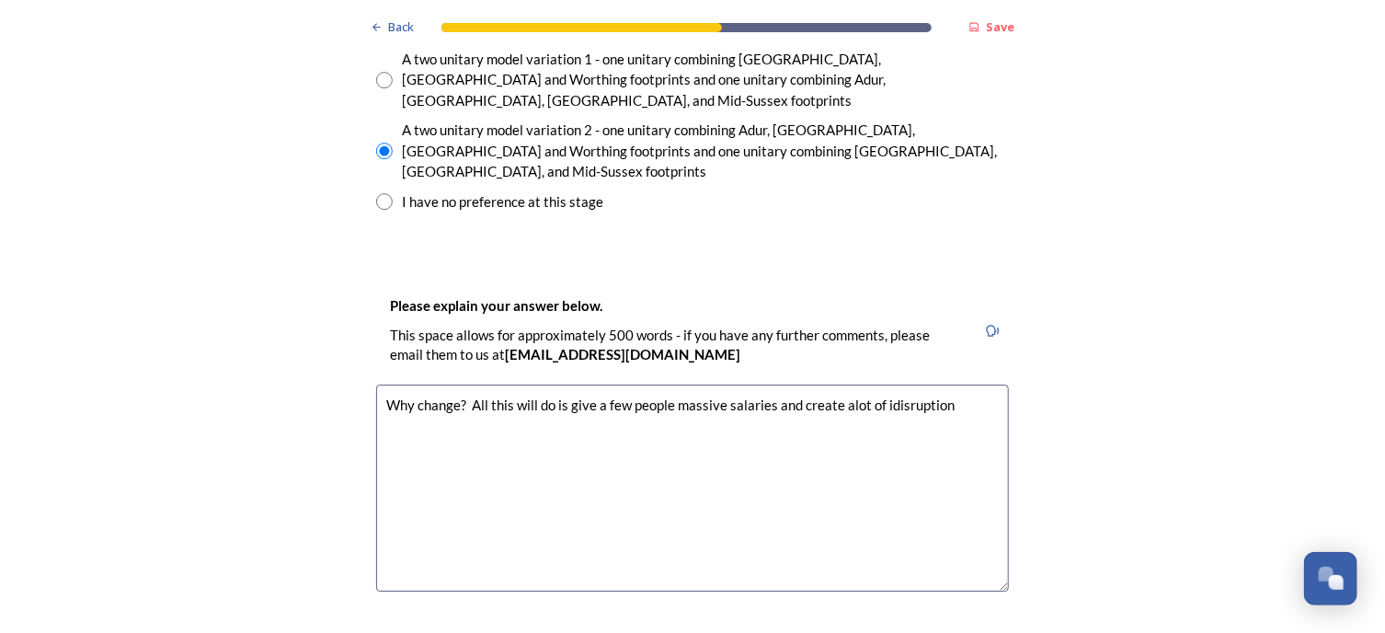
click at [878, 384] on textarea "Why change? All this will do is give a few people massive salaries and create a…" at bounding box center [692, 487] width 633 height 207
click at [569, 384] on textarea "Why change? All this will do is give a few people massive salaries and create a…" at bounding box center [692, 487] width 633 height 207
click at [551, 384] on textarea "Why change? All this will do is give a few people massive salaries and create a…" at bounding box center [692, 487] width 633 height 207
click at [643, 384] on textarea "Why change? All this will do is give a few people massive salaries and create a…" at bounding box center [692, 487] width 633 height 207
click at [452, 384] on textarea "Why change? All this will do is give a few people massive salaries and create a…" at bounding box center [692, 487] width 633 height 207
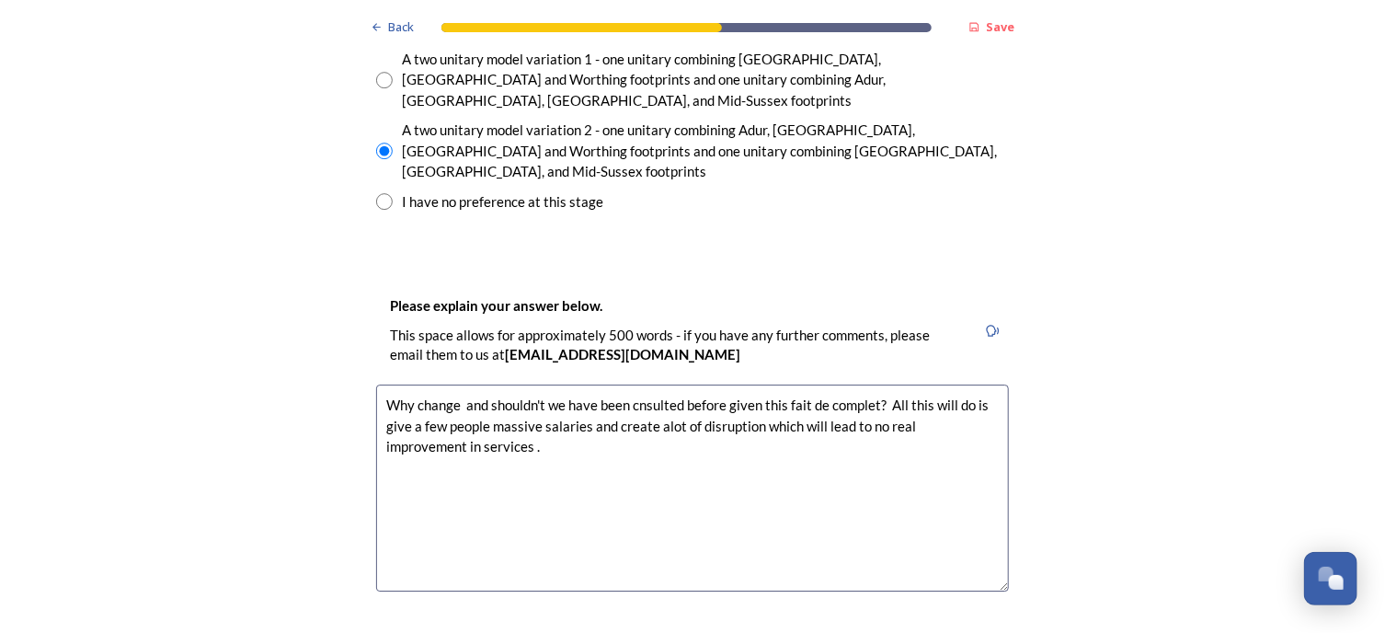
click at [630, 384] on textarea "Why change and shouldn't we have been cnsulted before given this fait de comple…" at bounding box center [692, 487] width 633 height 207
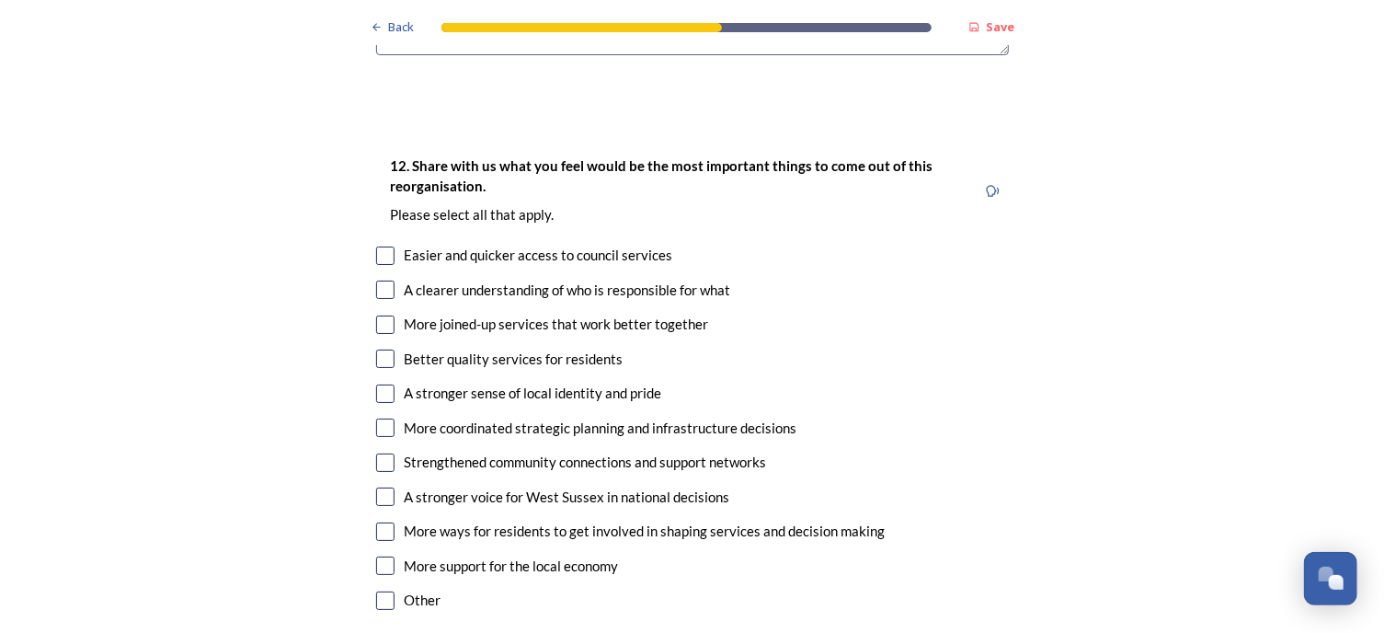
scroll to position [3428, 0]
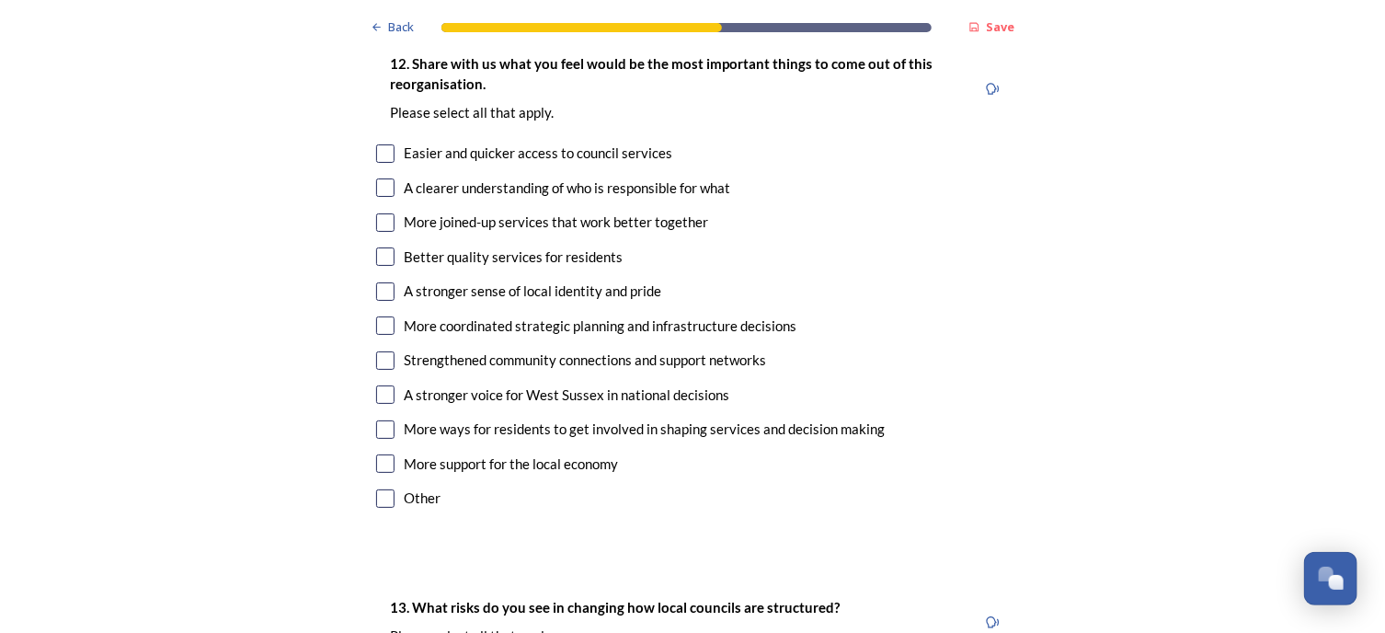
type textarea "Why change and shouldn't we have been consulted before given this fait de compl…"
click at [381, 489] on input "checkbox" at bounding box center [385, 498] width 18 height 18
checkbox input "true"
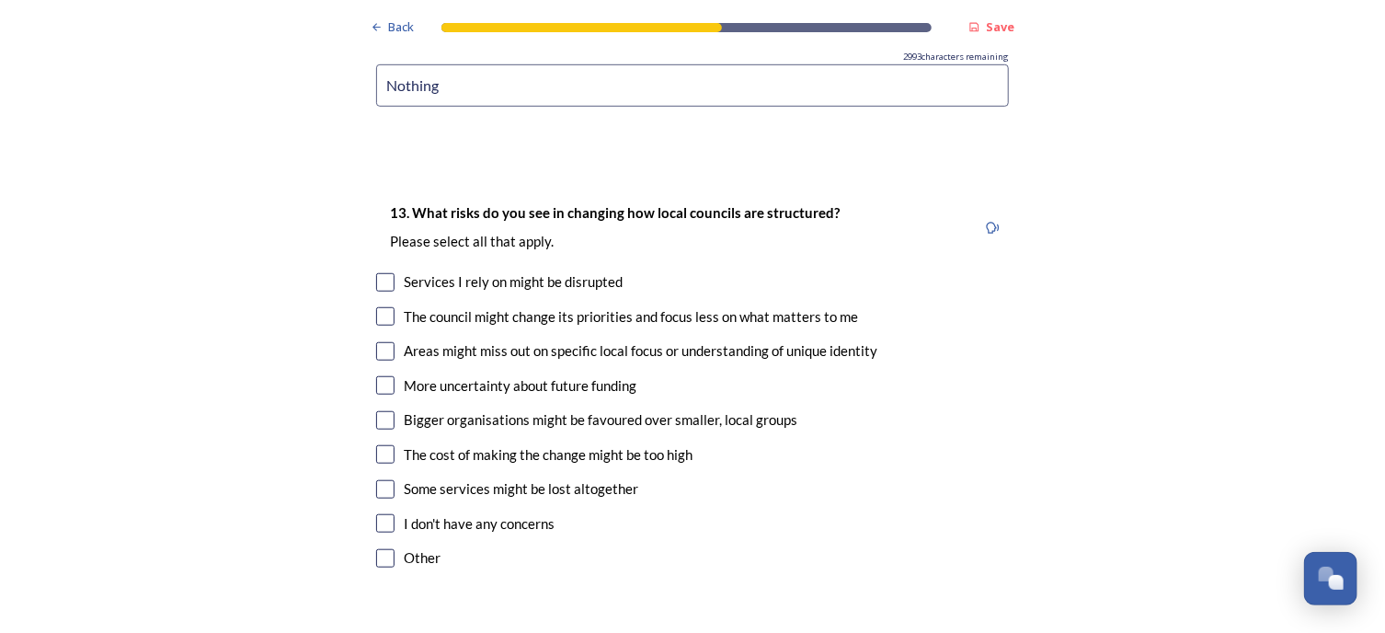
scroll to position [4022, 0]
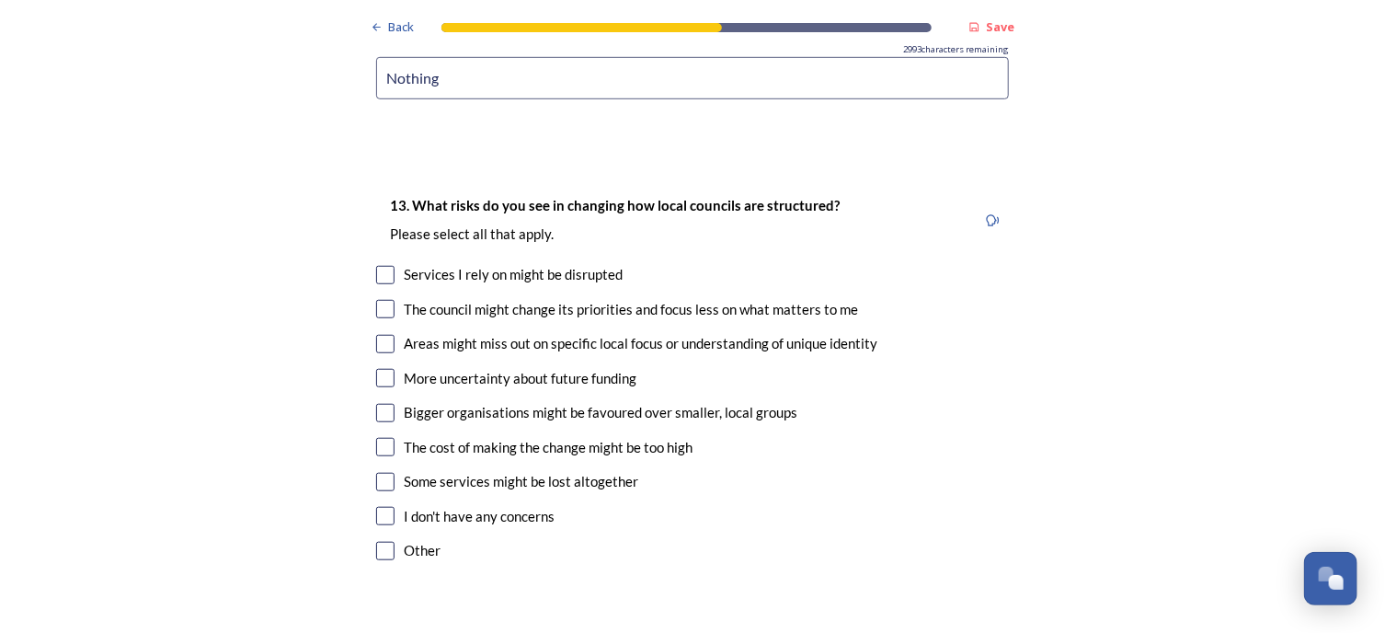
type input "Nothing"
click at [382, 335] on input "checkbox" at bounding box center [385, 344] width 18 height 18
checkbox input "true"
click at [384, 266] on input "checkbox" at bounding box center [385, 275] width 18 height 18
checkbox input "true"
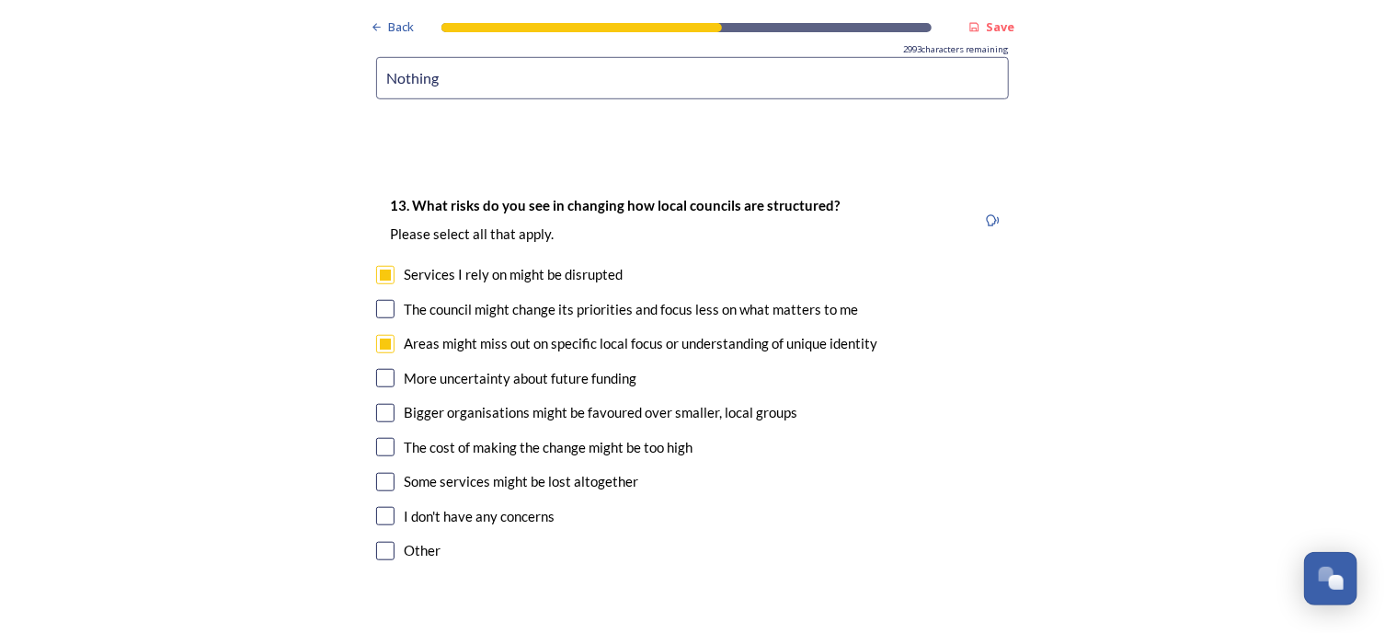
click at [377, 438] on input "checkbox" at bounding box center [385, 447] width 18 height 18
checkbox input "true"
click at [382, 473] on input "checkbox" at bounding box center [385, 482] width 18 height 18
checkbox input "true"
click at [382, 369] on input "checkbox" at bounding box center [385, 378] width 18 height 18
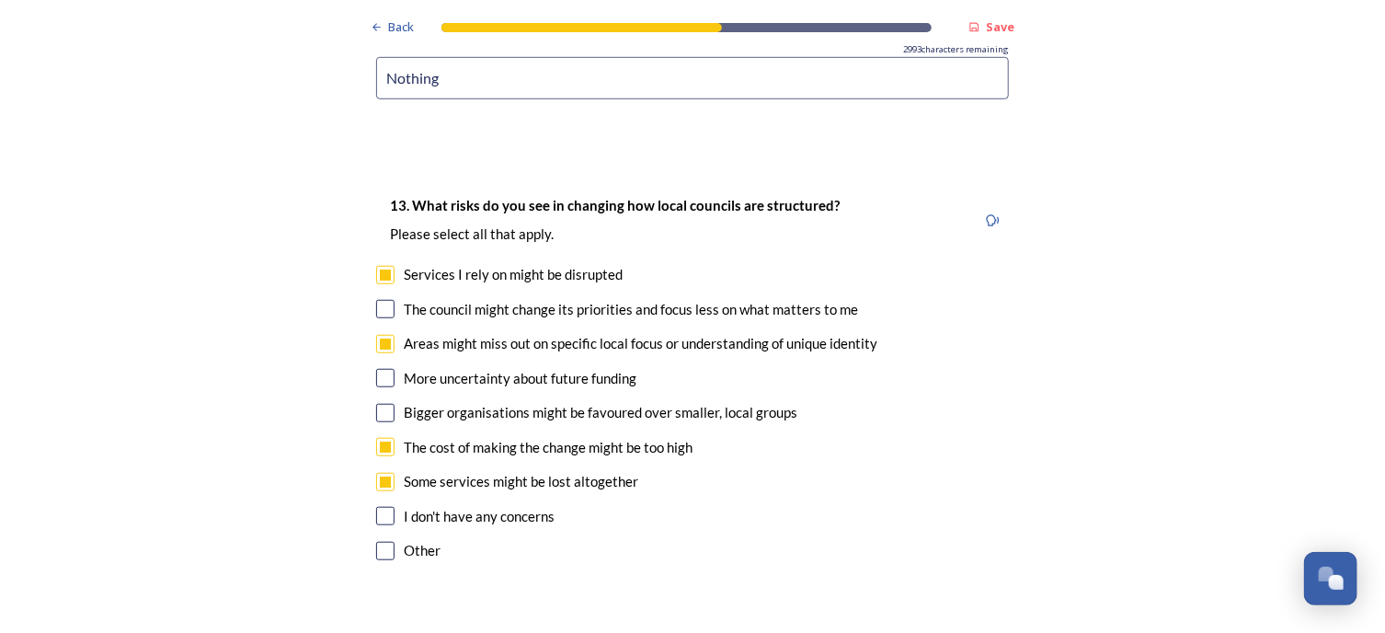
checkbox input "true"
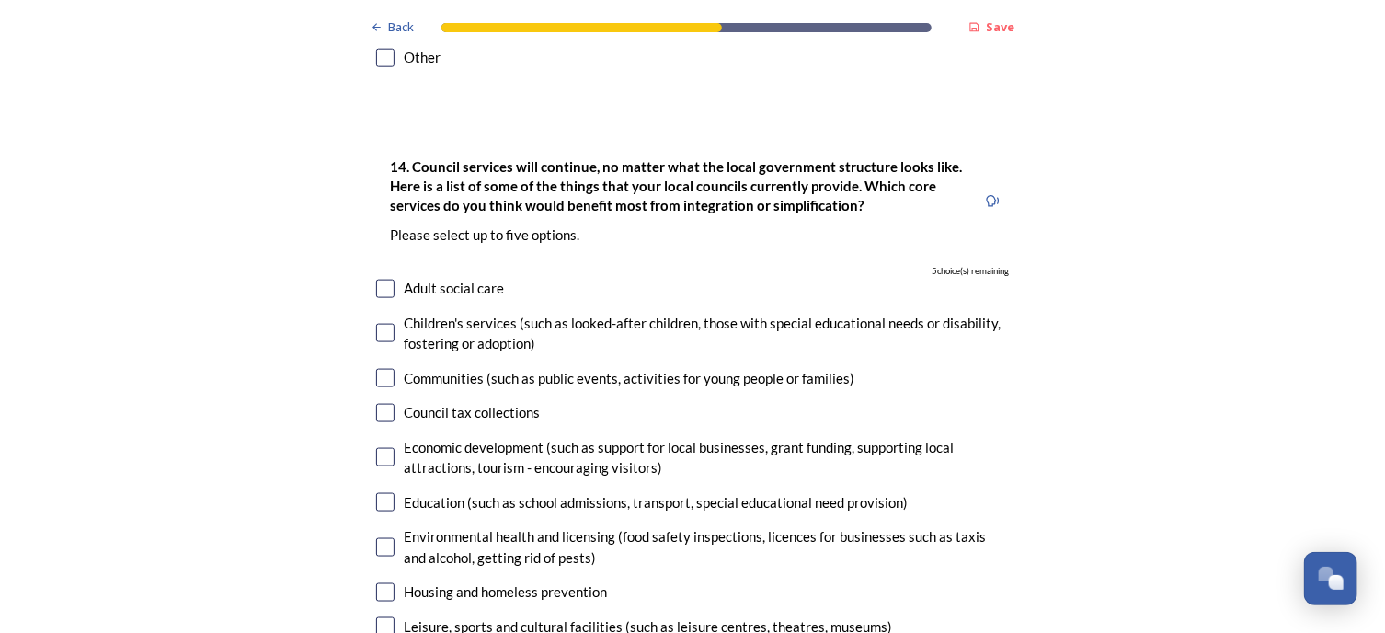
scroll to position [4523, 0]
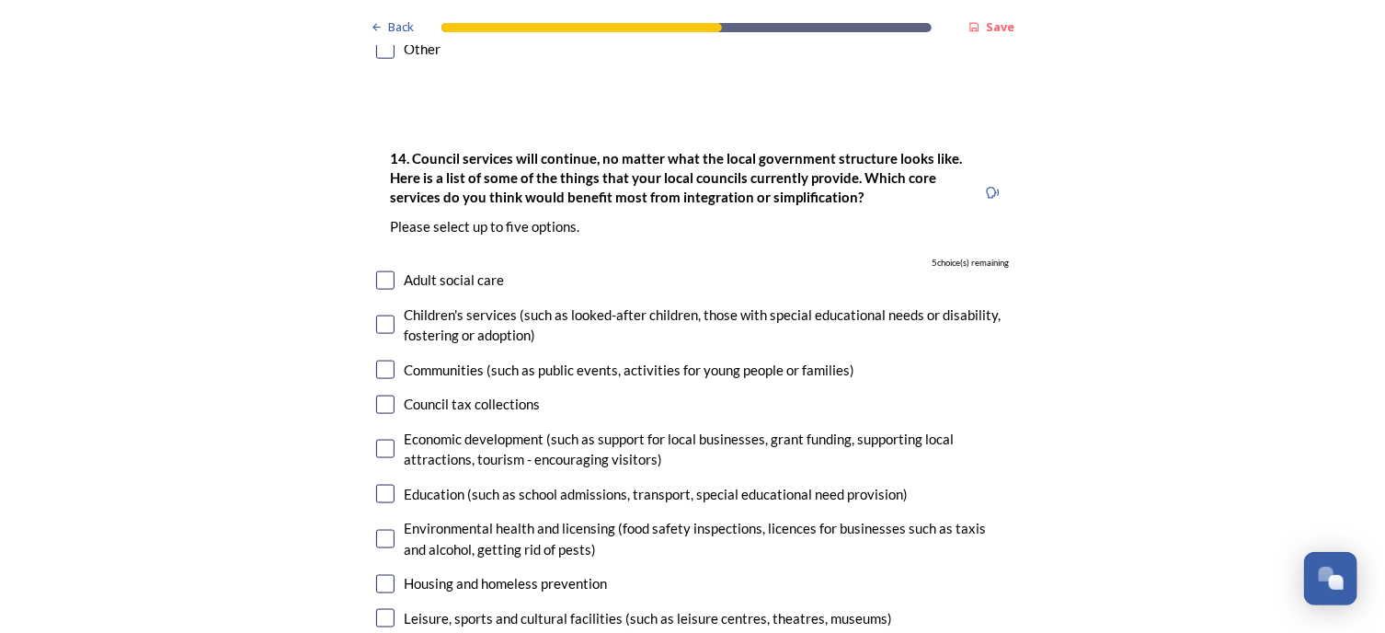
click at [385, 271] on input "checkbox" at bounding box center [385, 280] width 18 height 18
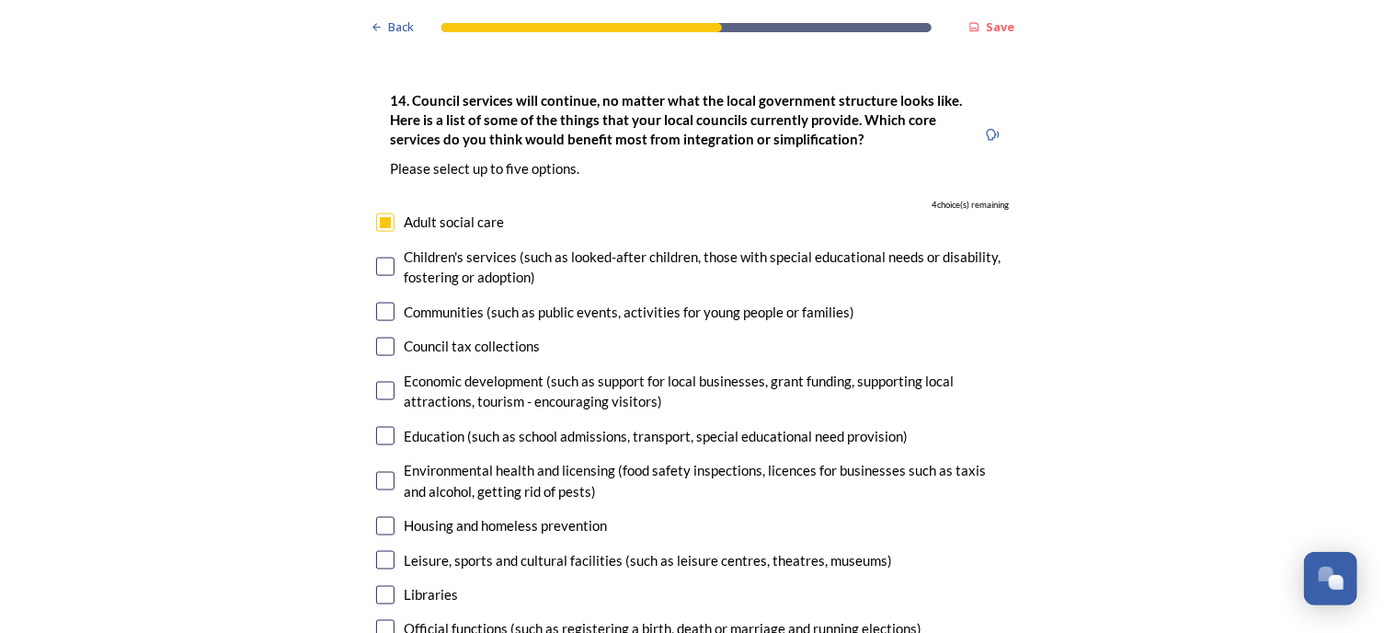
scroll to position [4524, 0]
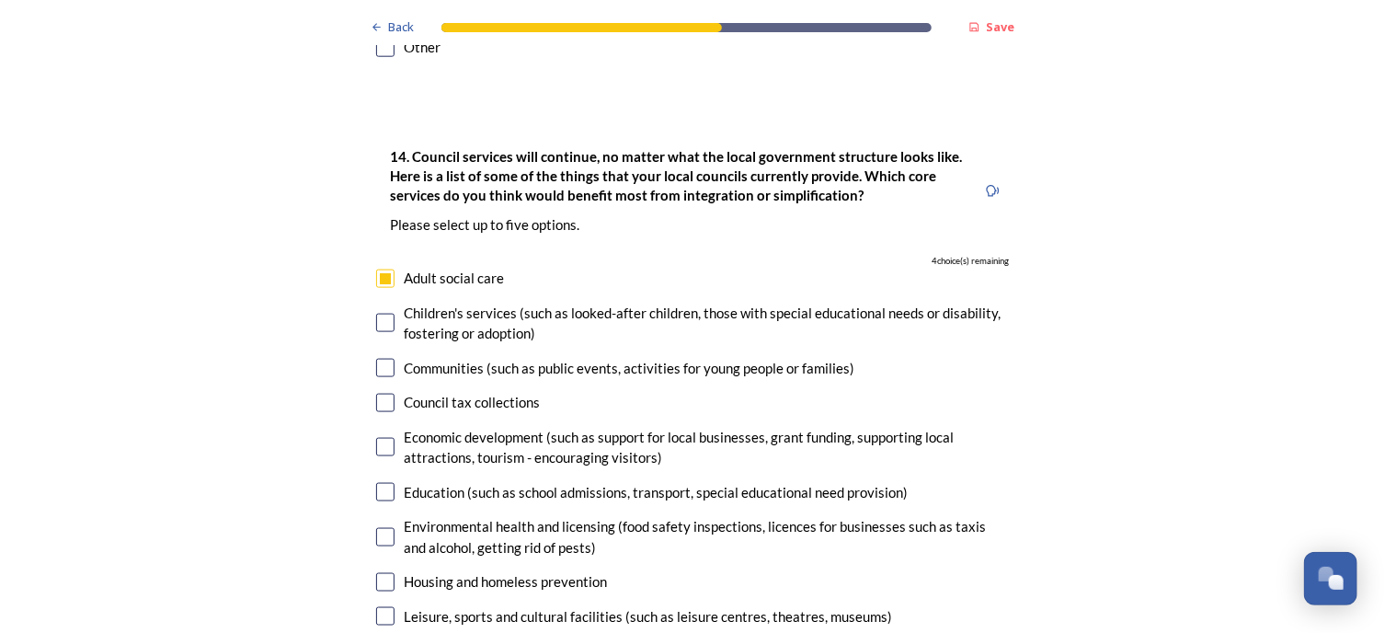
click at [382, 269] on input "checkbox" at bounding box center [385, 278] width 18 height 18
checkbox input "false"
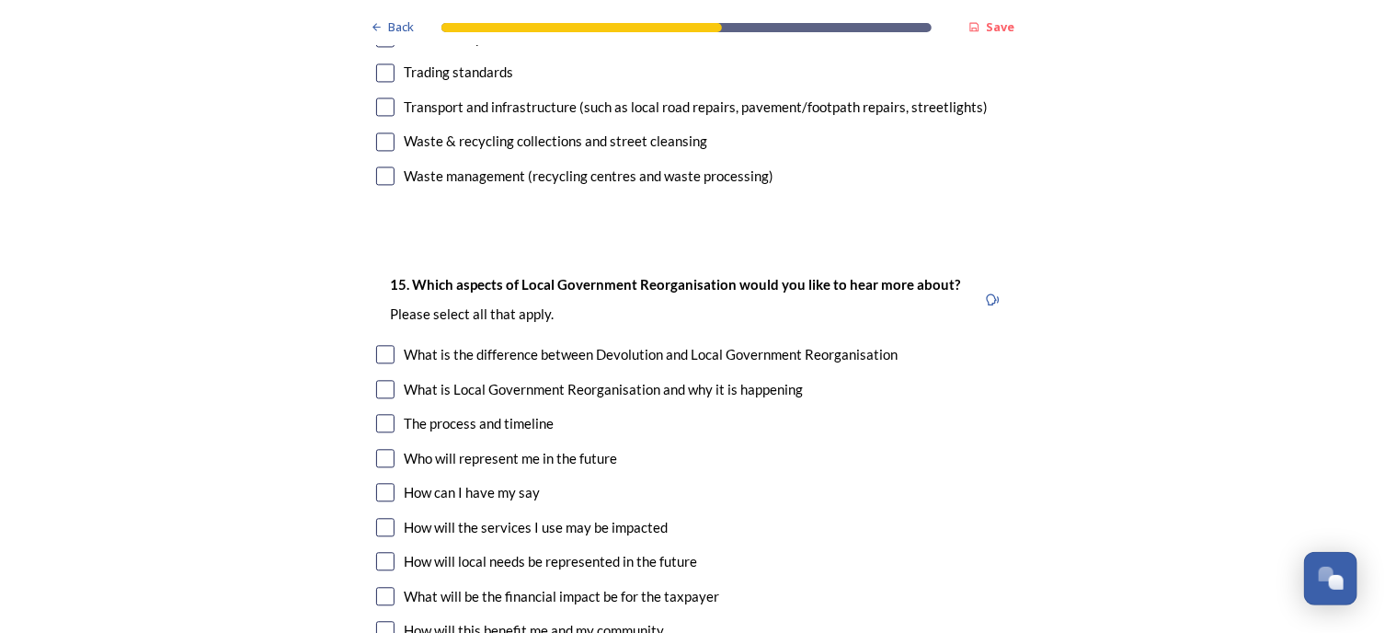
scroll to position [5391, 0]
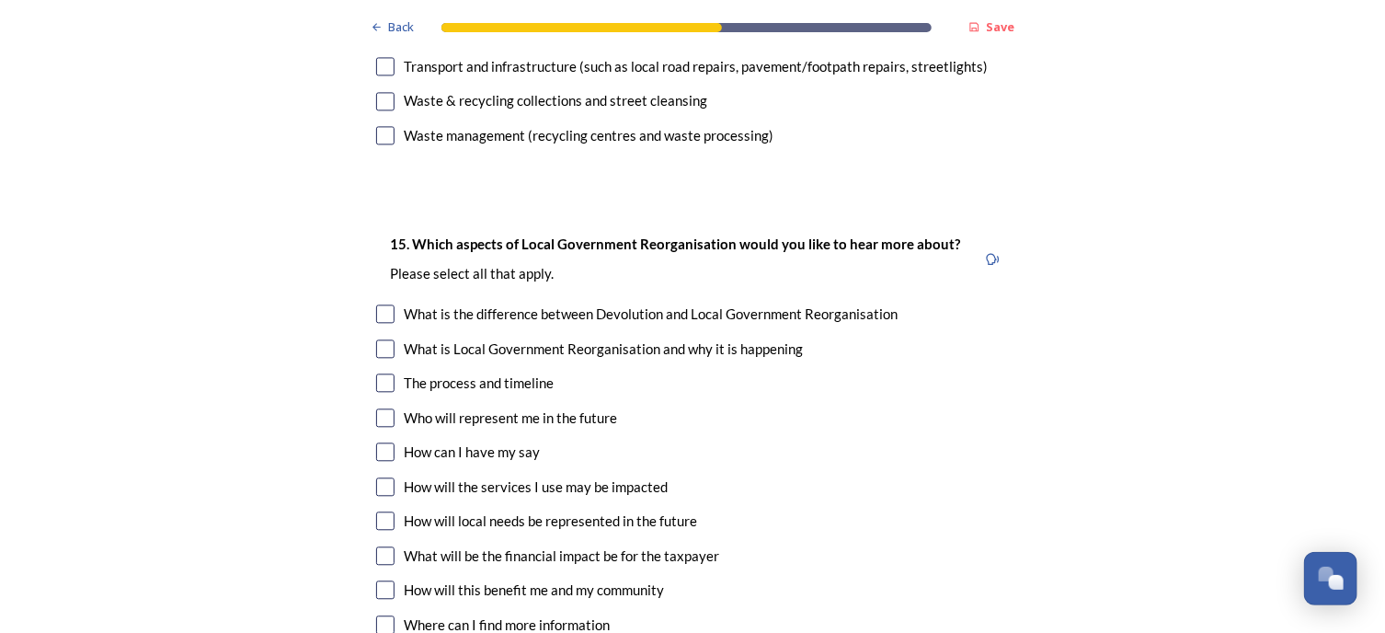
click at [384, 339] on input "checkbox" at bounding box center [385, 348] width 18 height 18
checkbox input "true"
click at [380, 408] on input "checkbox" at bounding box center [385, 417] width 18 height 18
checkbox input "true"
click at [376, 442] on input "checkbox" at bounding box center [385, 451] width 18 height 18
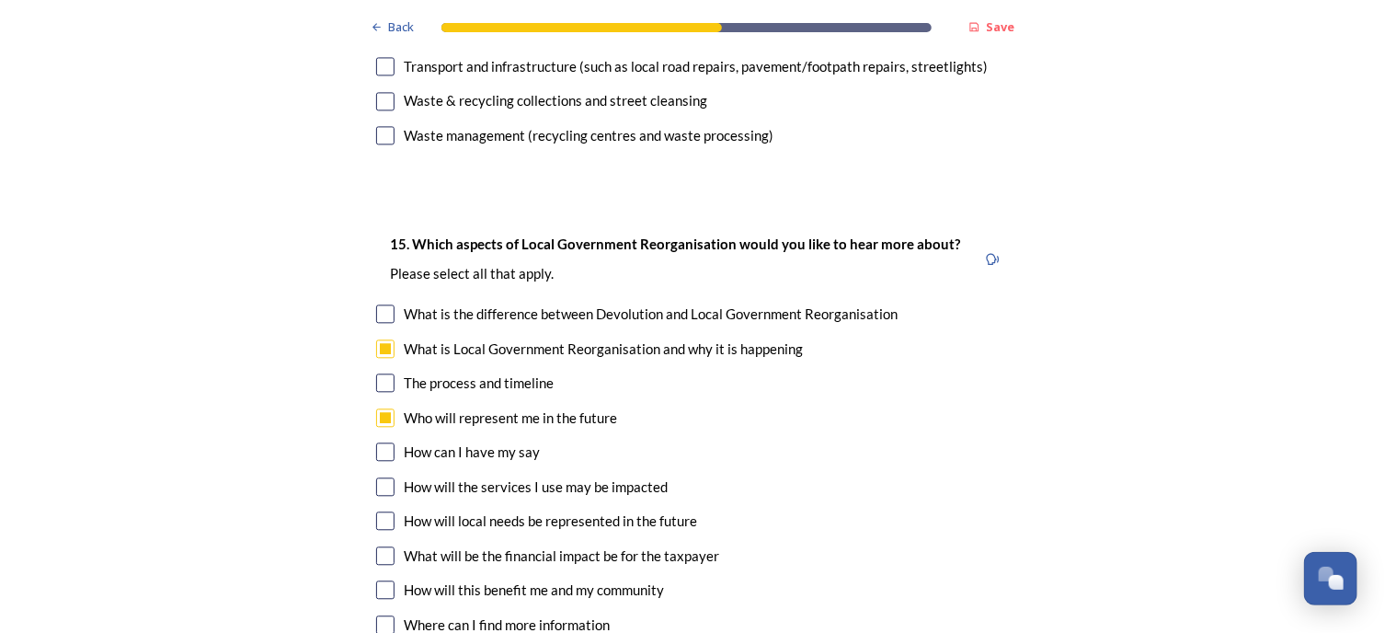
checkbox input "true"
click at [379, 511] on input "checkbox" at bounding box center [385, 520] width 18 height 18
checkbox input "true"
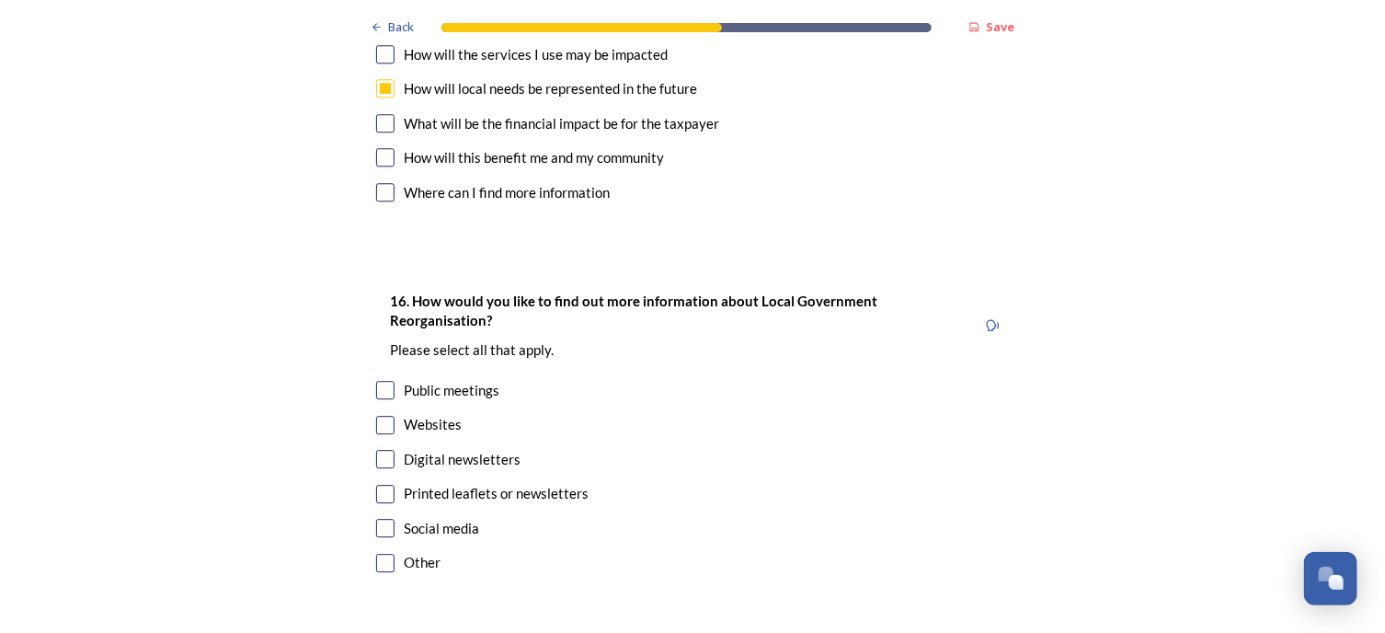
scroll to position [5840, 0]
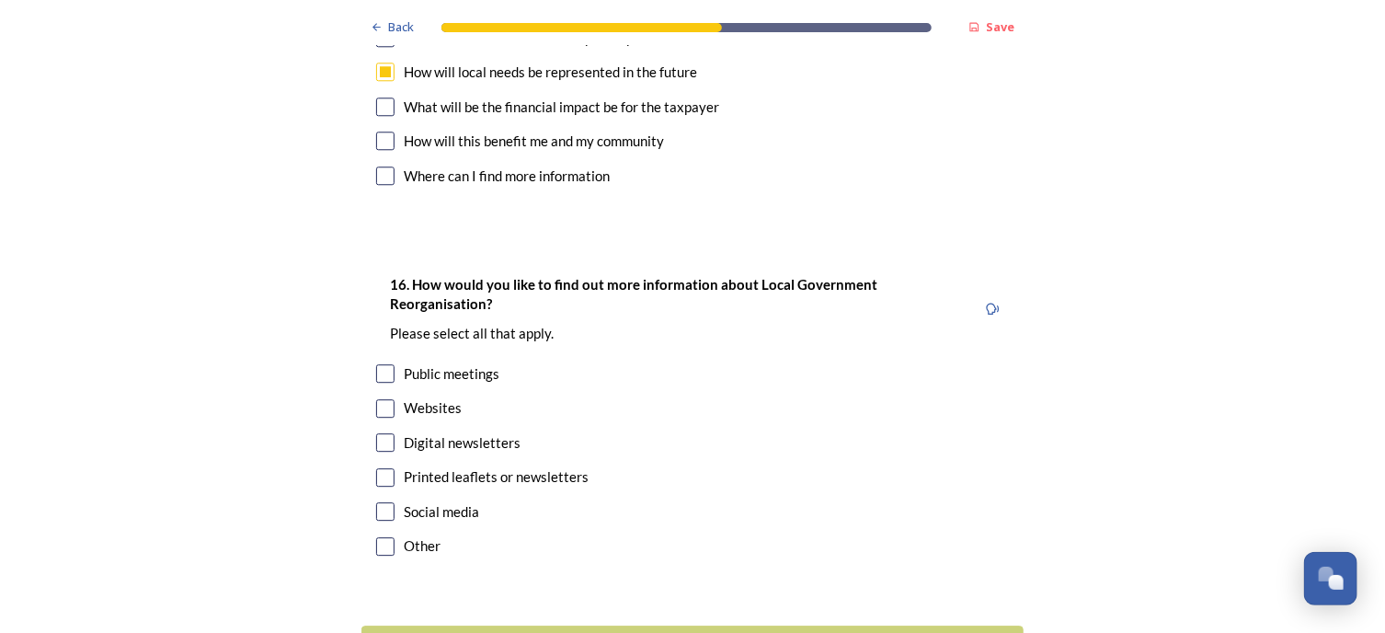
click at [379, 468] on input "checkbox" at bounding box center [385, 477] width 18 height 18
checkbox input "true"
click at [382, 433] on input "checkbox" at bounding box center [385, 442] width 18 height 18
checkbox input "true"
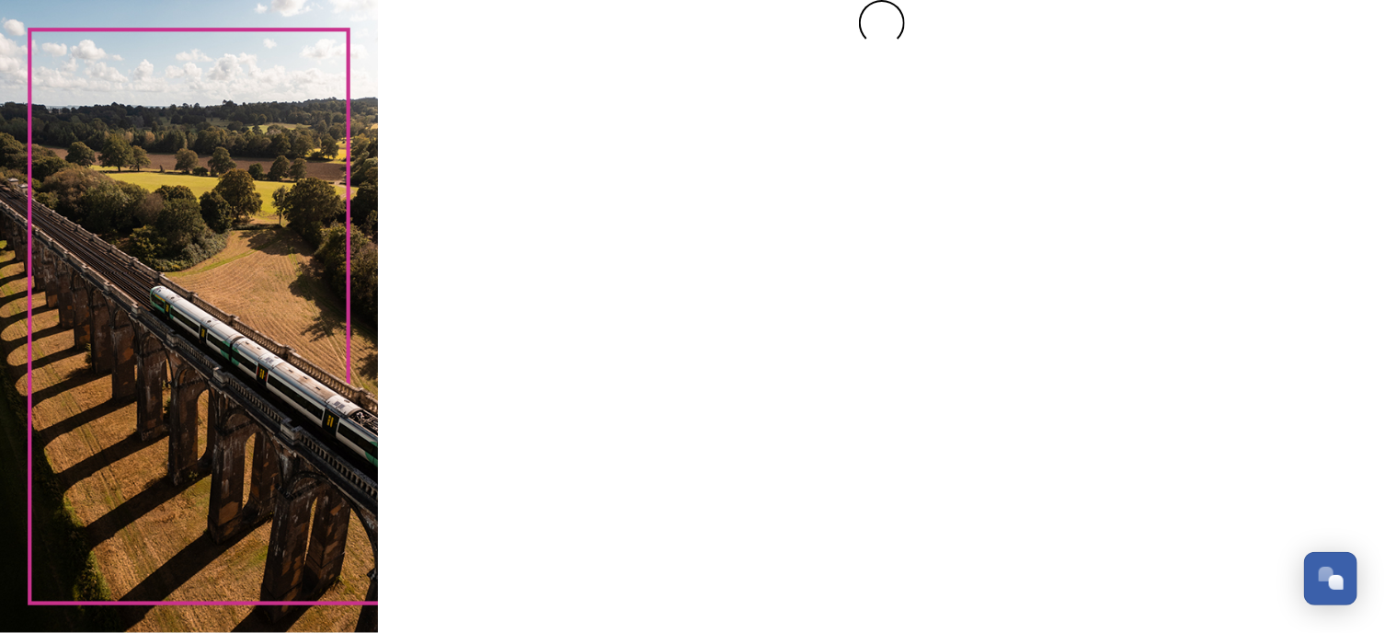
scroll to position [0, 0]
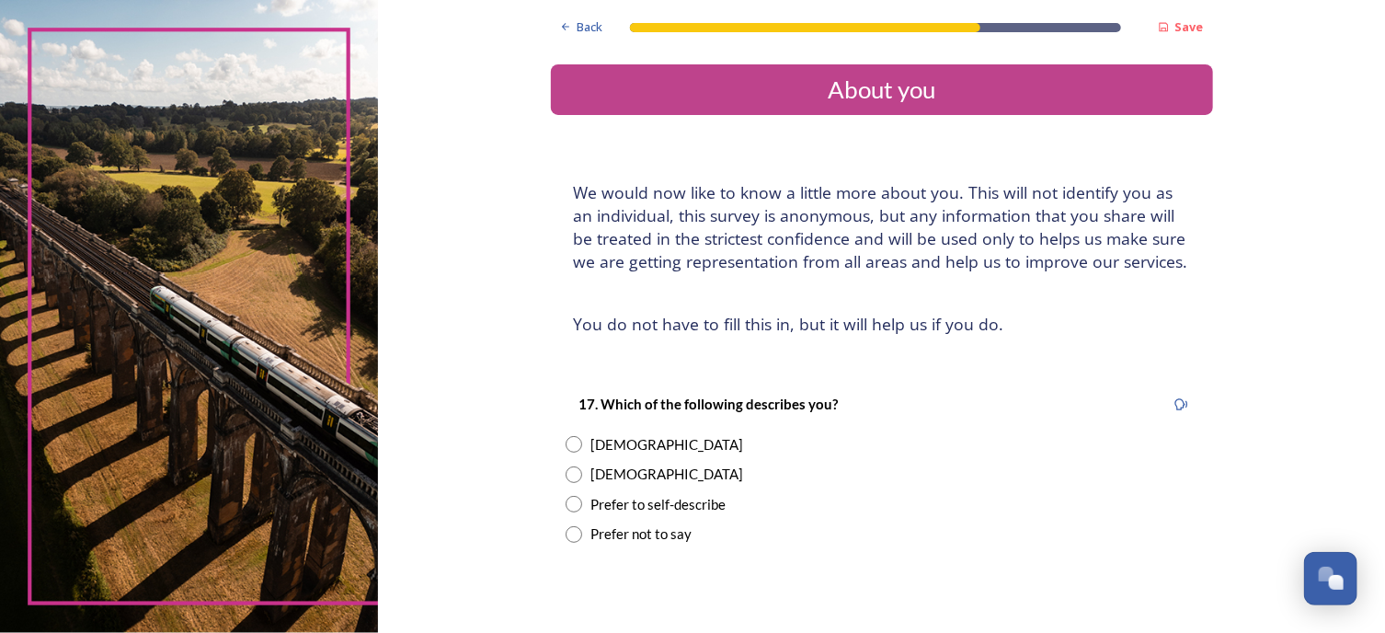
click at [566, 467] on input "radio" at bounding box center [573, 474] width 17 height 17
radio input "true"
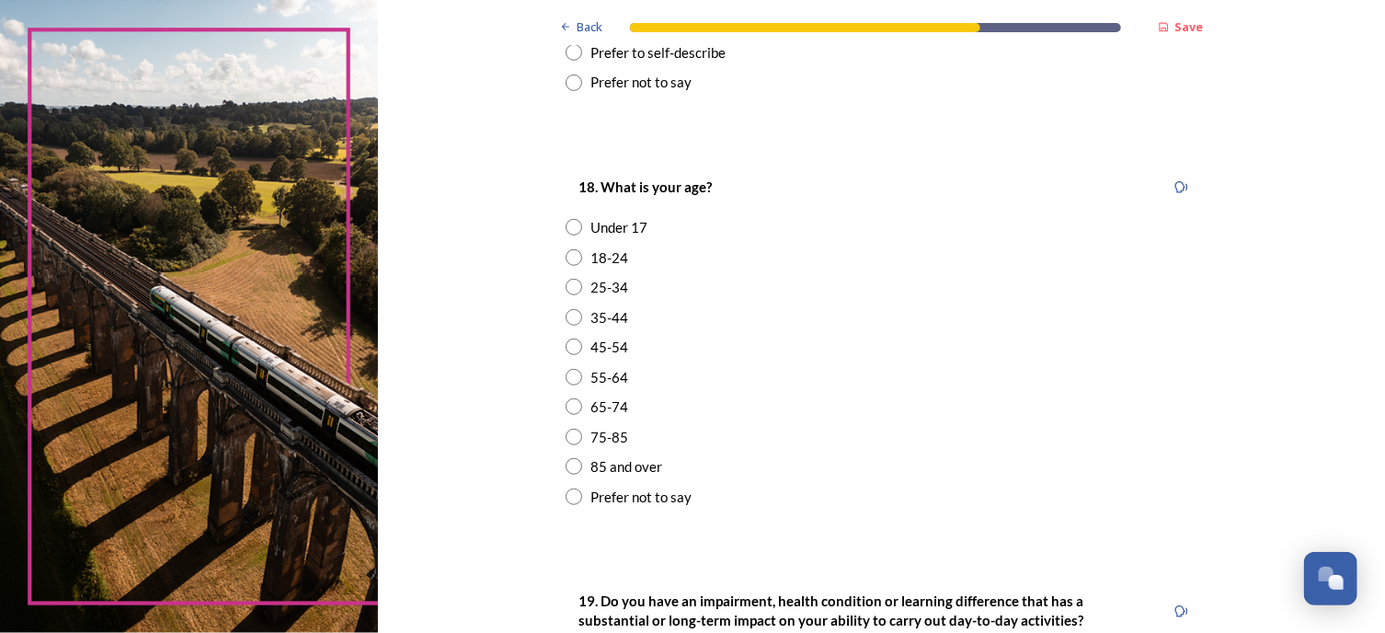
scroll to position [460, 0]
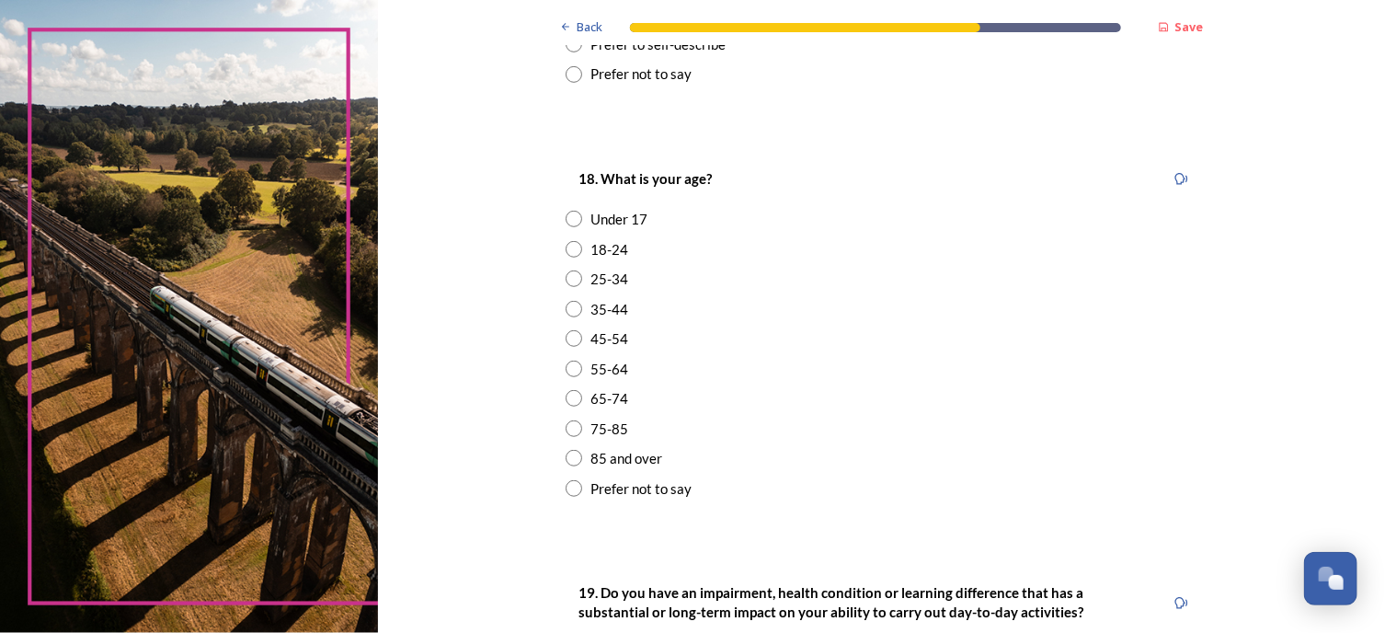
click at [566, 428] on input "radio" at bounding box center [573, 428] width 17 height 17
radio input "true"
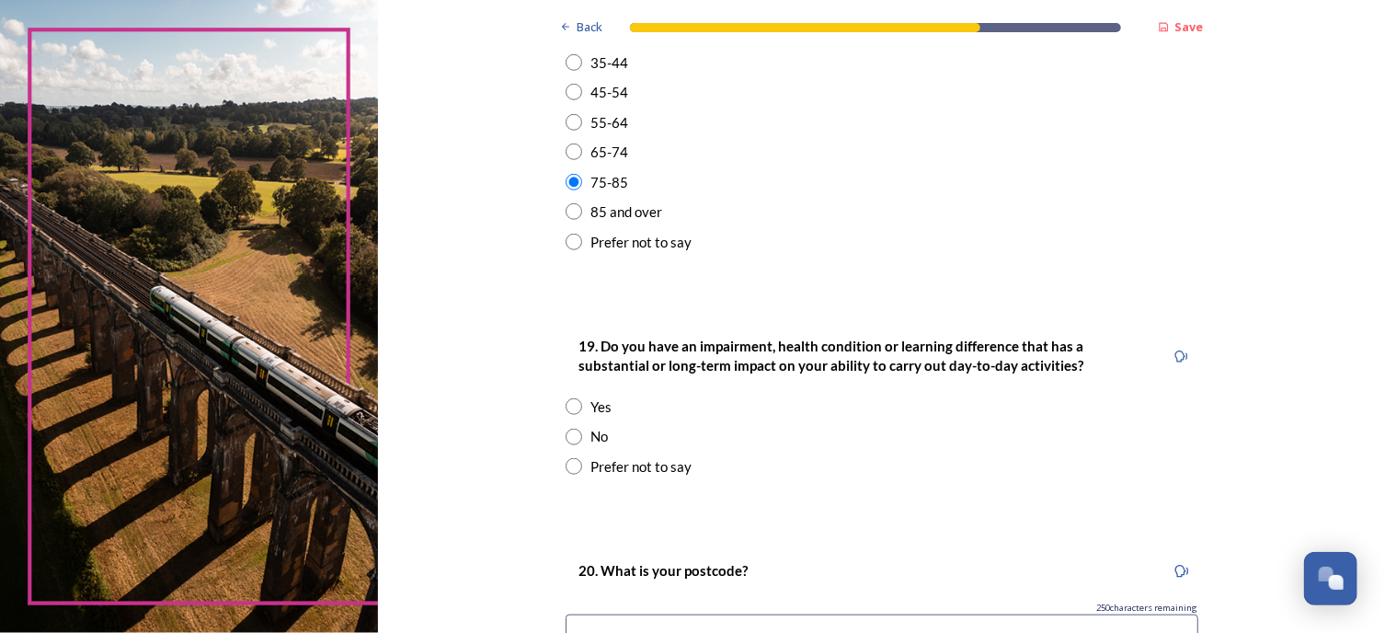
scroll to position [708, 0]
click at [566, 436] on input "radio" at bounding box center [573, 435] width 17 height 17
radio input "true"
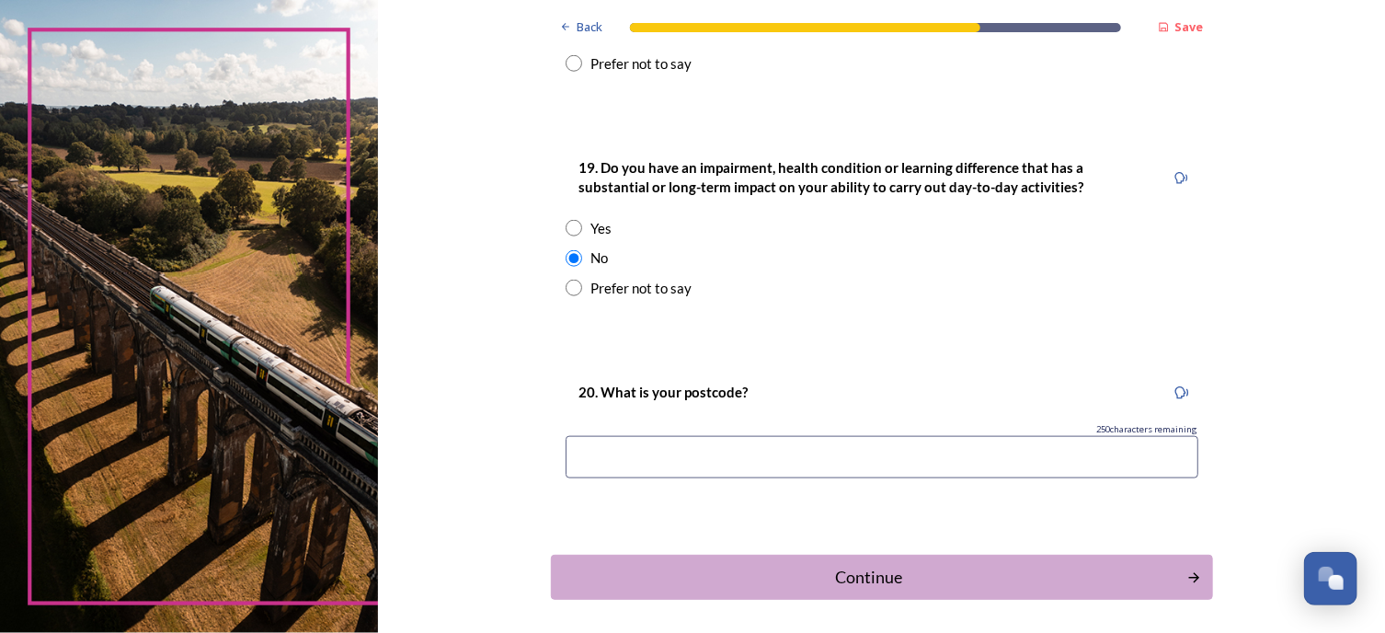
scroll to position [886, 0]
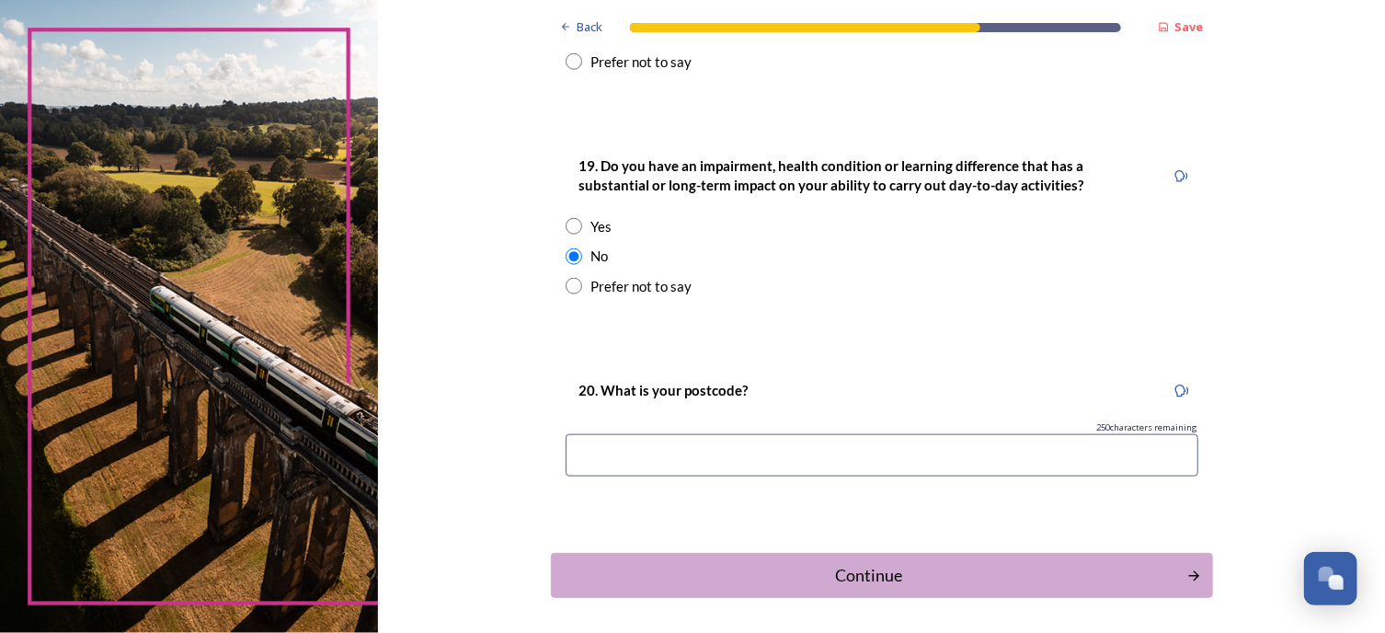
click at [652, 443] on input at bounding box center [881, 455] width 633 height 42
click at [588, 457] on input "Bn140DT" at bounding box center [881, 455] width 633 height 42
type input "BN140DT"
click at [879, 577] on div "Continue" at bounding box center [868, 575] width 622 height 25
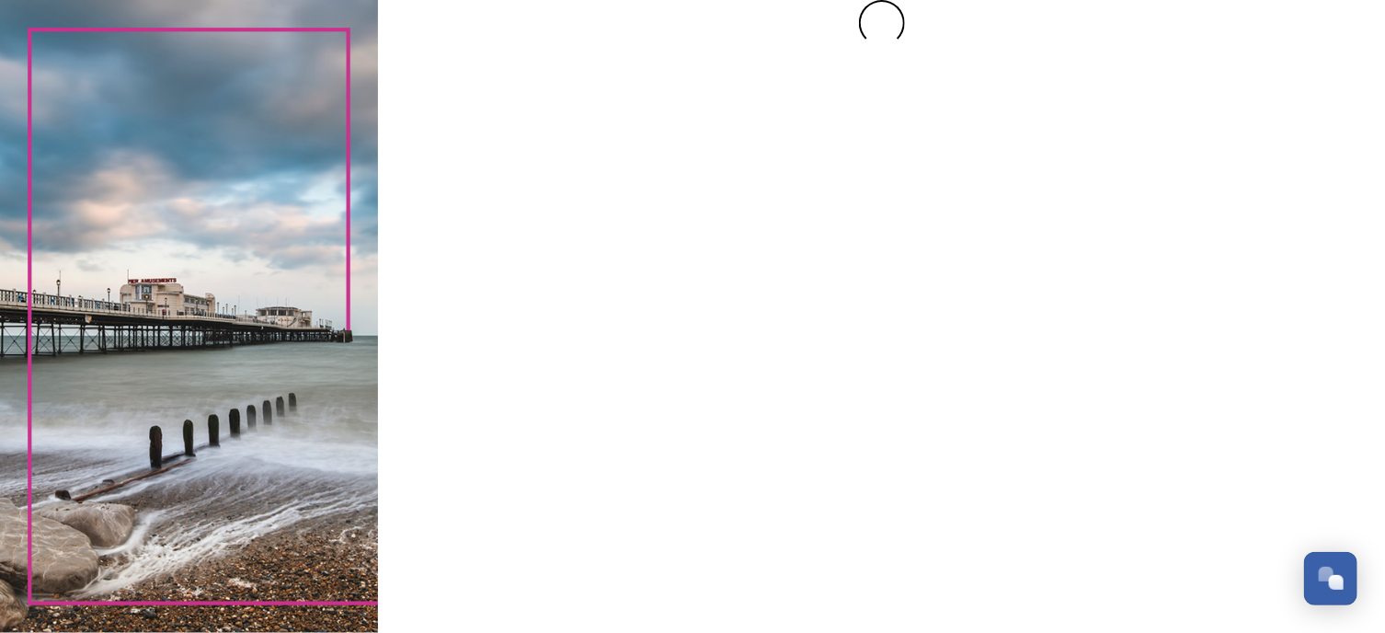
scroll to position [0, 0]
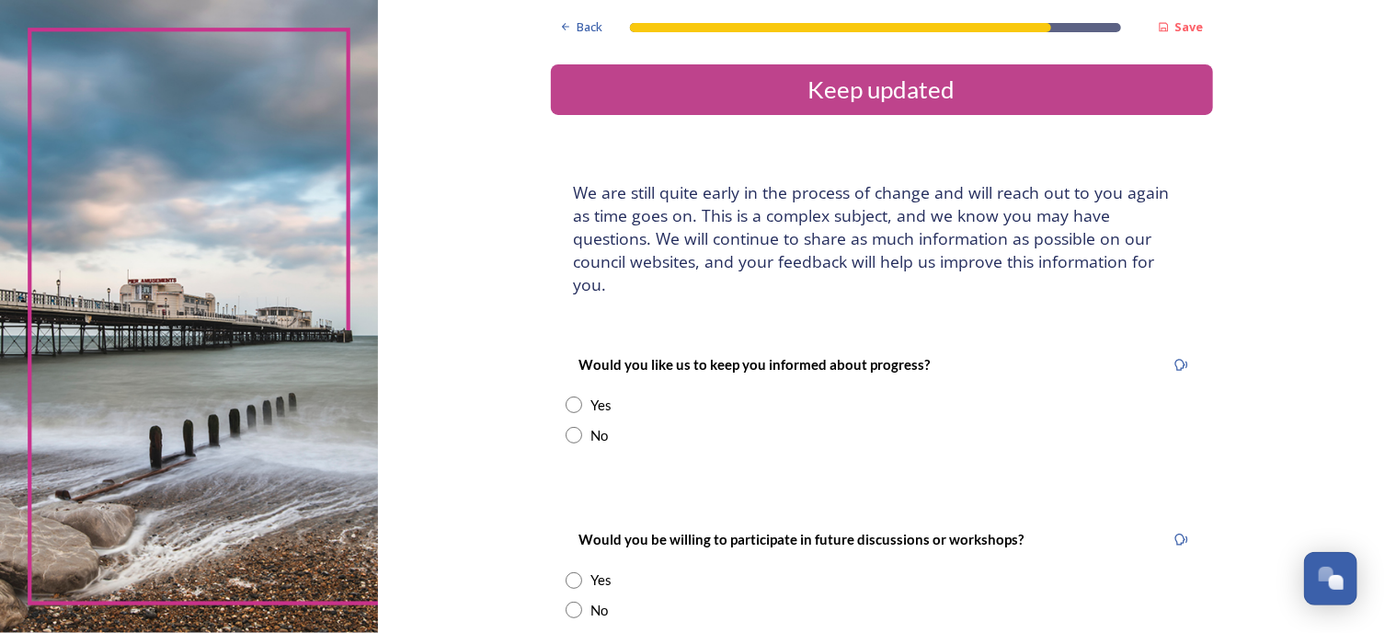
click at [565, 396] on input "radio" at bounding box center [573, 404] width 17 height 17
radio input "true"
click at [644, 569] on input at bounding box center [881, 590] width 633 height 42
type input "[EMAIL_ADDRESS][DOMAIN_NAME]"
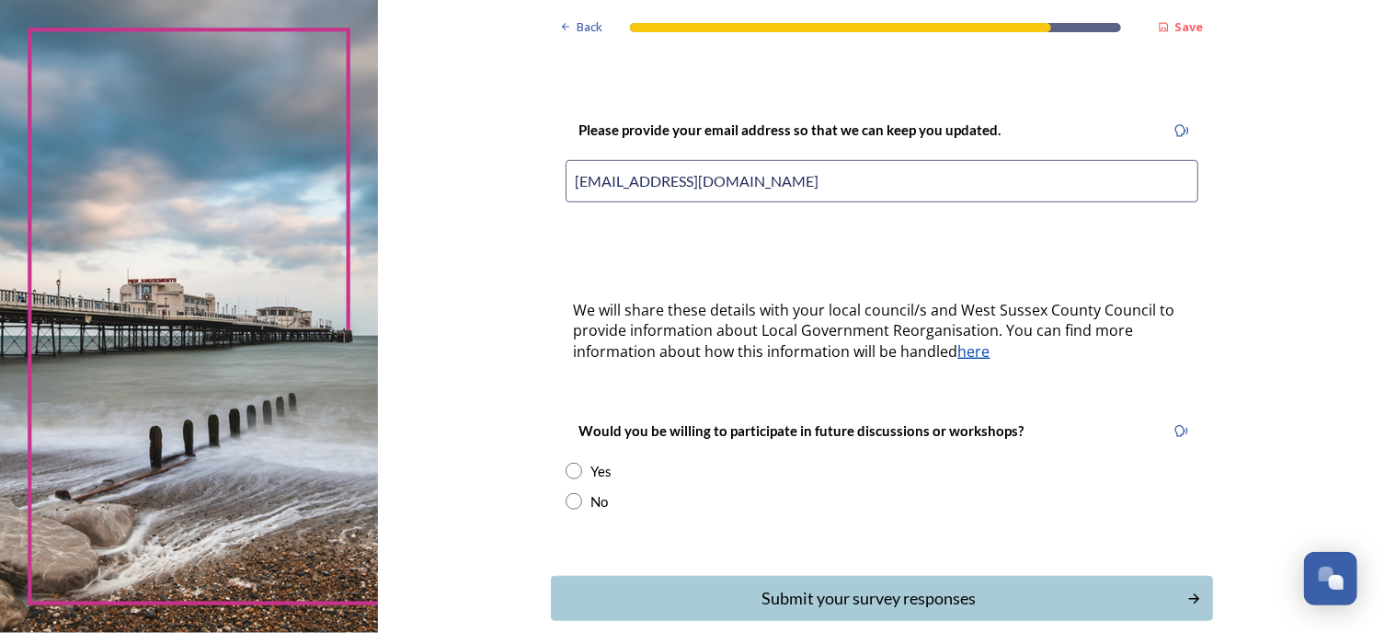
scroll to position [416, 0]
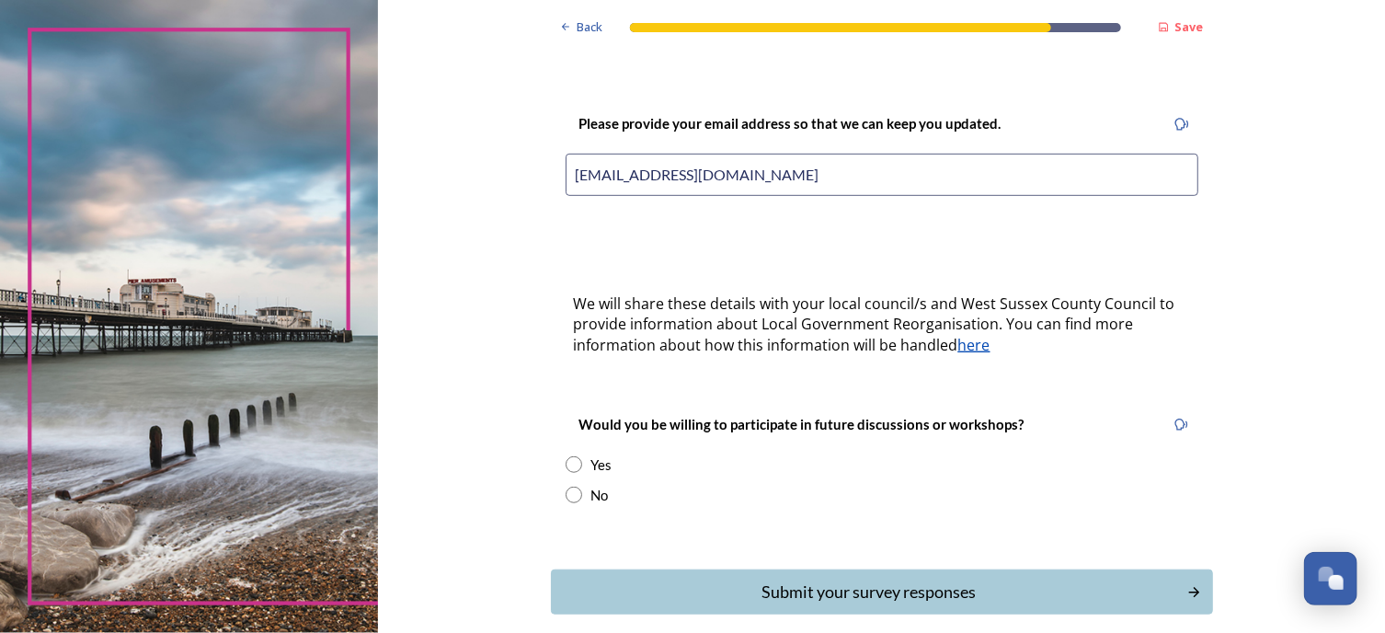
click at [565, 486] on input "radio" at bounding box center [573, 494] width 17 height 17
radio input "true"
click at [815, 579] on div "Submit your survey responses" at bounding box center [868, 591] width 622 height 25
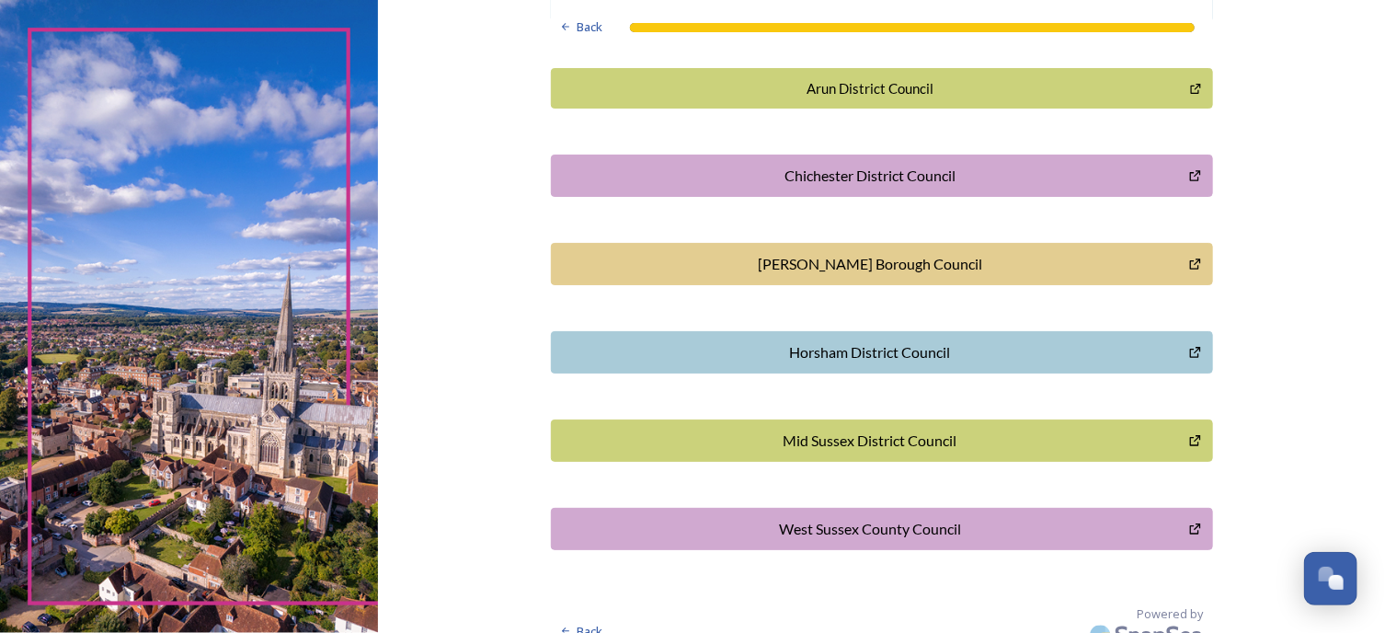
scroll to position [549, 0]
